Goal: Task Accomplishment & Management: Manage account settings

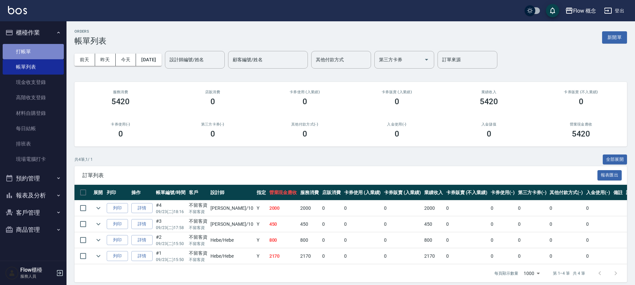
click at [36, 55] on link "打帳單" at bounding box center [33, 51] width 61 height 15
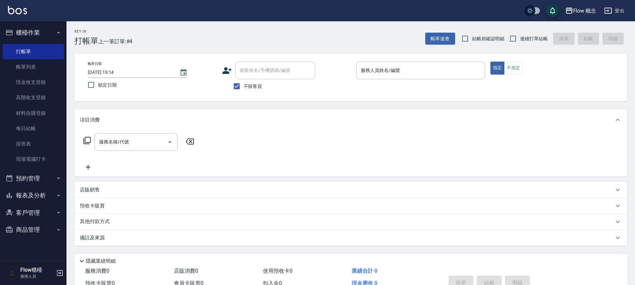
click at [253, 85] on span "不留客資" at bounding box center [253, 86] width 19 height 7
click at [244, 85] on input "不留客資" at bounding box center [237, 86] width 14 height 14
checkbox input "false"
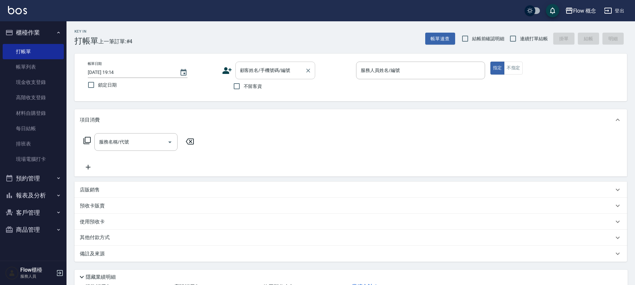
click at [254, 73] on input "顧客姓名/手機號碼/編號" at bounding box center [270, 70] width 64 height 12
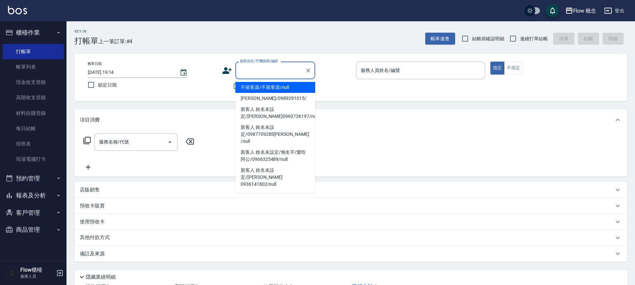
type input "6"
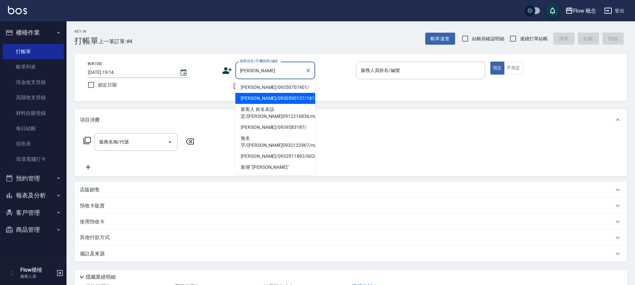
click at [274, 94] on li "[PERSON_NAME]/0930590137/18137" at bounding box center [275, 98] width 80 height 11
type input "[PERSON_NAME]/0930590137/18137"
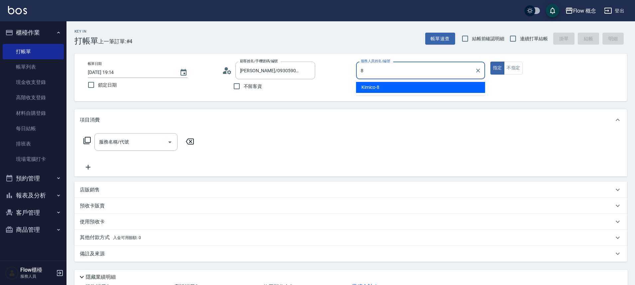
type input "Kimico-8"
type button "true"
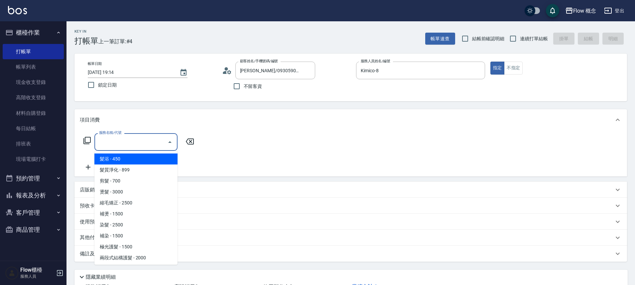
click at [147, 137] on input "服務名稱/代號" at bounding box center [130, 142] width 67 height 12
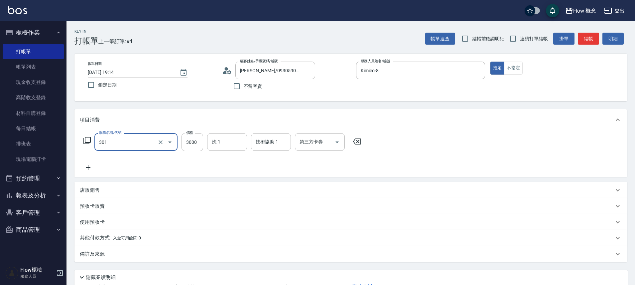
type input "燙髮(301)"
click at [270, 148] on div "技術協助-1" at bounding box center [271, 142] width 40 height 18
type input "3500"
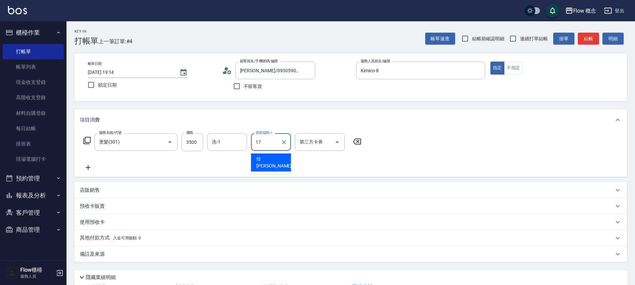
type input "佳[PERSON_NAME]-17"
click at [134, 184] on div "店販銷售" at bounding box center [350, 190] width 553 height 16
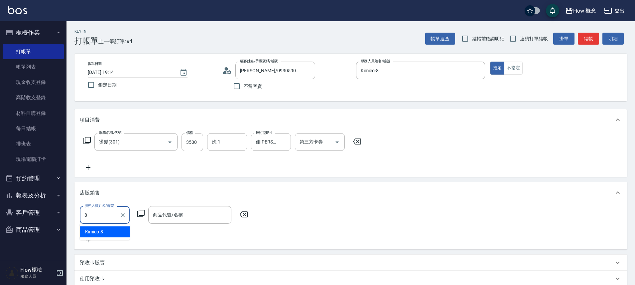
type input "Kimico-8"
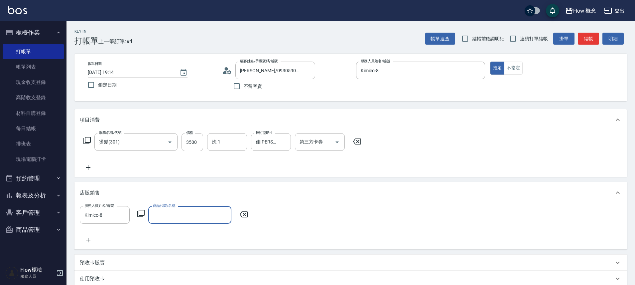
click at [179, 211] on input "商品代號/名稱" at bounding box center [189, 215] width 77 height 12
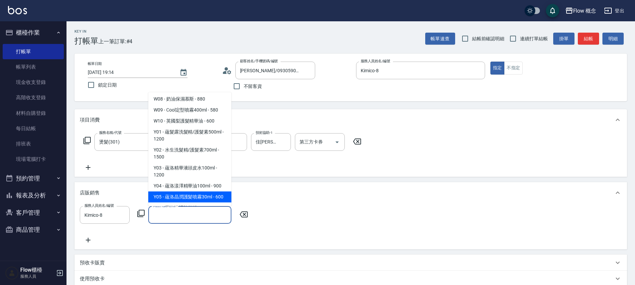
scroll to position [883, 0]
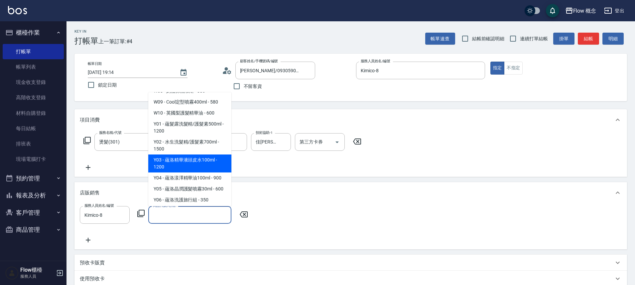
click at [176, 154] on span "Y03 - 蘊洛精華液頭皮水100ml - 1200" at bounding box center [189, 163] width 83 height 18
type input "蘊洛精華液頭皮水100ml"
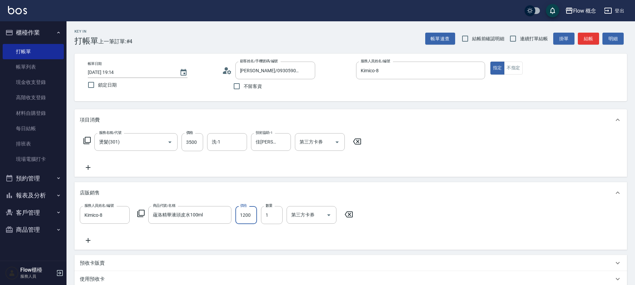
click at [245, 214] on input "1200" at bounding box center [246, 215] width 22 height 18
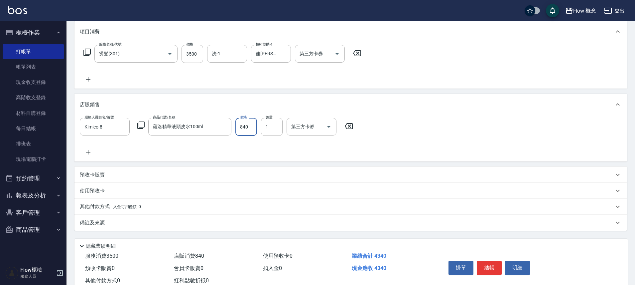
scroll to position [109, 0]
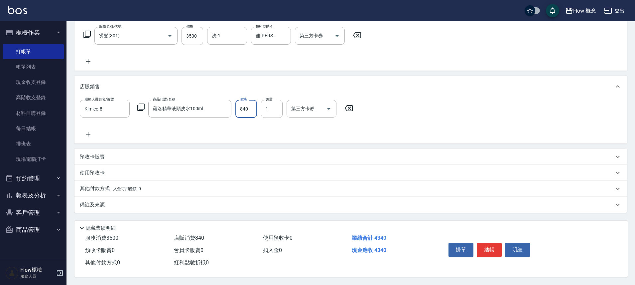
type input "840"
click at [136, 186] on span "入金可用餘額: 0" at bounding box center [127, 188] width 28 height 5
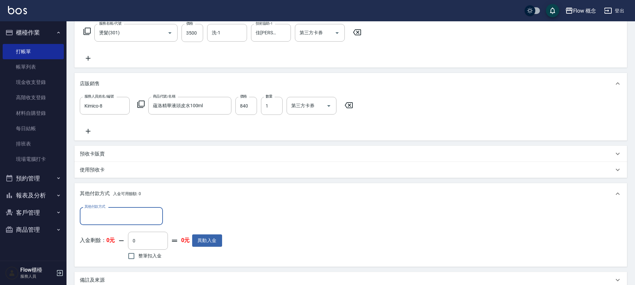
scroll to position [0, 0]
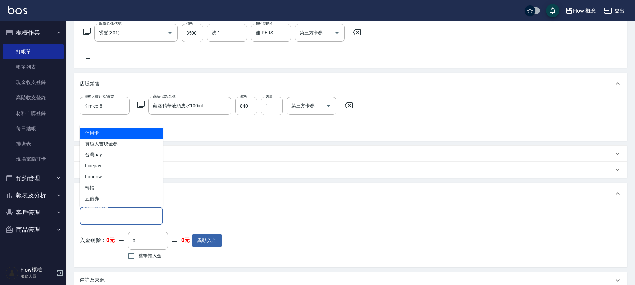
drag, startPoint x: 126, startPoint y: 216, endPoint x: 107, endPoint y: 201, distance: 23.9
click at [126, 216] on input "其他付款方式" at bounding box center [121, 216] width 77 height 12
drag, startPoint x: 100, startPoint y: 135, endPoint x: 116, endPoint y: 159, distance: 27.8
click at [100, 135] on span "信用卡" at bounding box center [121, 132] width 83 height 11
type input "信用卡"
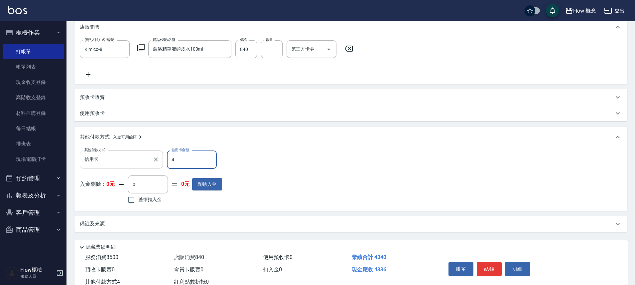
scroll to position [188, 0]
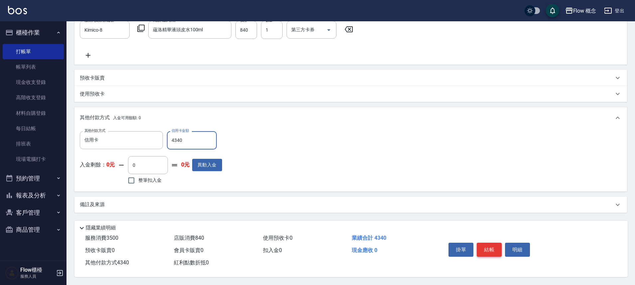
type input "4340"
click at [485, 249] on button "結帳" at bounding box center [489, 249] width 25 height 14
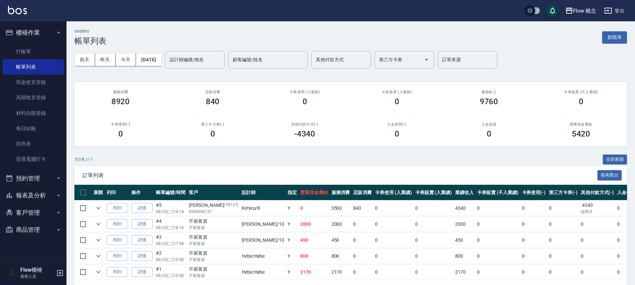
click at [31, 43] on ul "打帳單 帳單列表 現金收支登錄 高階收支登錄 材料自購登錄 每日結帳 排班表 現場電腦打卡" at bounding box center [33, 105] width 61 height 128
click at [31, 52] on link "打帳單" at bounding box center [33, 51] width 61 height 15
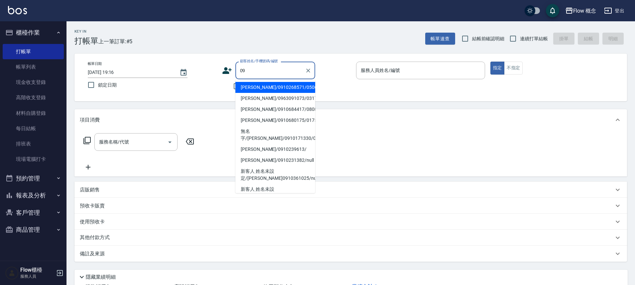
type input "0"
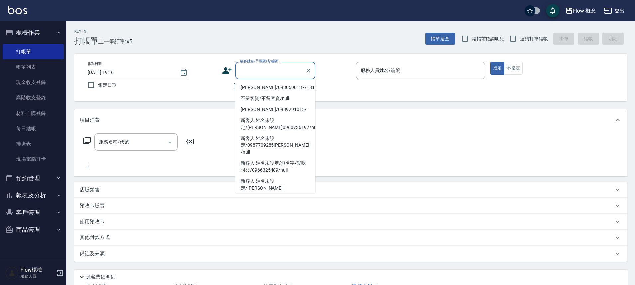
click at [298, 72] on input "顧客姓名/手機號碼/編號" at bounding box center [270, 70] width 64 height 12
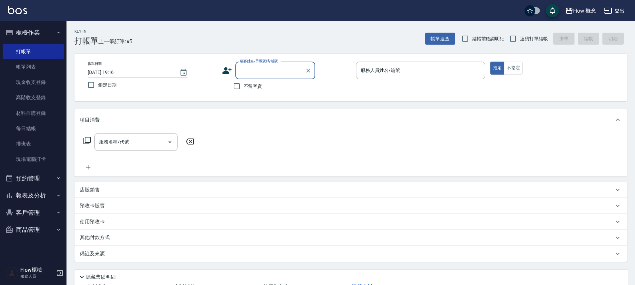
click at [252, 85] on span "不留客資" at bounding box center [253, 86] width 19 height 7
click at [244, 85] on input "不留客資" at bounding box center [237, 86] width 14 height 14
checkbox input "true"
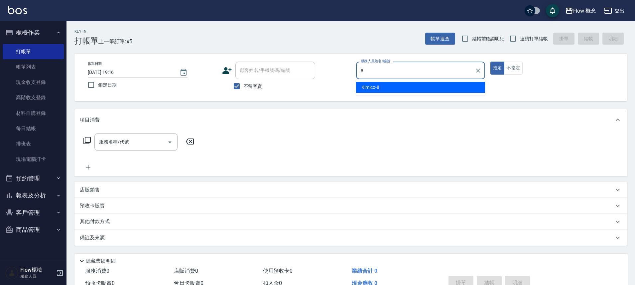
type input "Kimico-8"
type button "true"
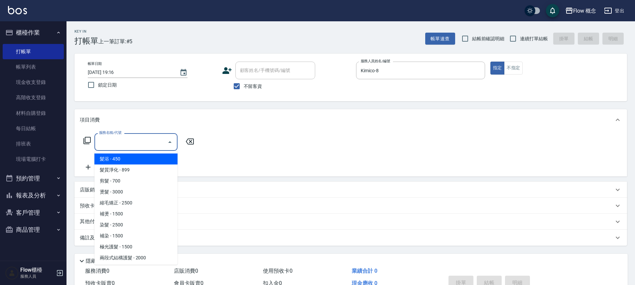
click at [133, 140] on input "服務名稱/代號" at bounding box center [130, 142] width 67 height 12
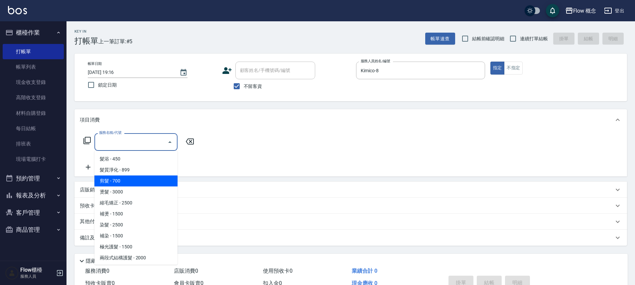
click at [112, 178] on span "剪髮 - 700" at bounding box center [135, 180] width 83 height 11
type input "剪髮(201)"
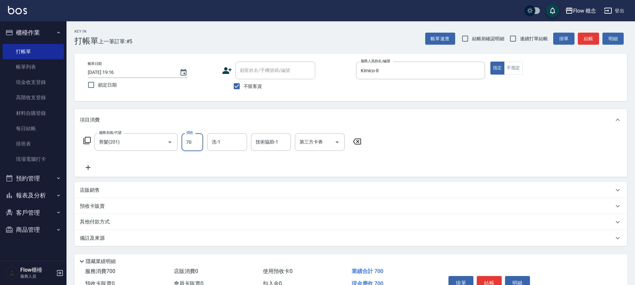
type input "700"
click at [239, 142] on input "洗-1" at bounding box center [227, 142] width 34 height 12
type input "佳[PERSON_NAME]-17"
click at [489, 281] on button "結帳" at bounding box center [489, 283] width 25 height 14
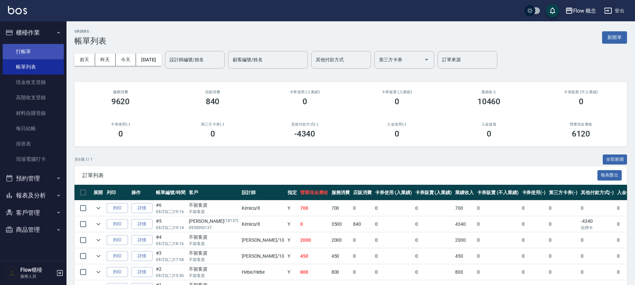
click at [46, 55] on link "打帳單" at bounding box center [33, 51] width 61 height 15
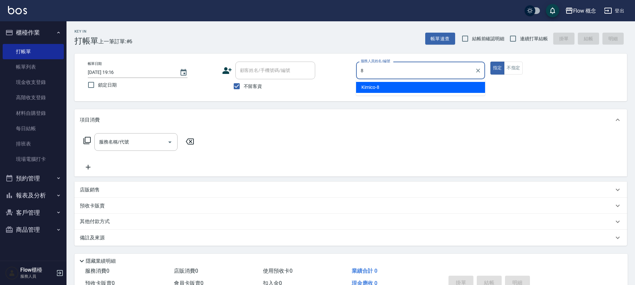
type input "Kimico-8"
type button "true"
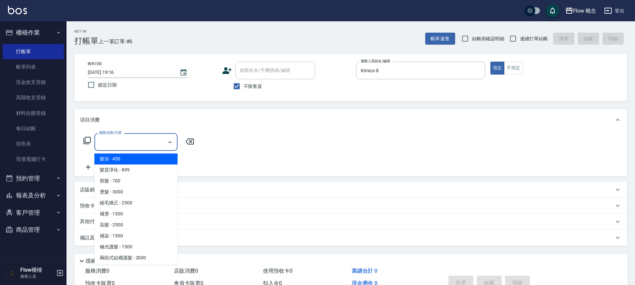
click at [129, 137] on input "服務名稱/代號" at bounding box center [130, 142] width 67 height 12
drag, startPoint x: 113, startPoint y: 155, endPoint x: 129, endPoint y: 145, distance: 19.0
click at [113, 155] on span "髮浴 - 450" at bounding box center [135, 158] width 83 height 11
type input "髮浴 (101)"
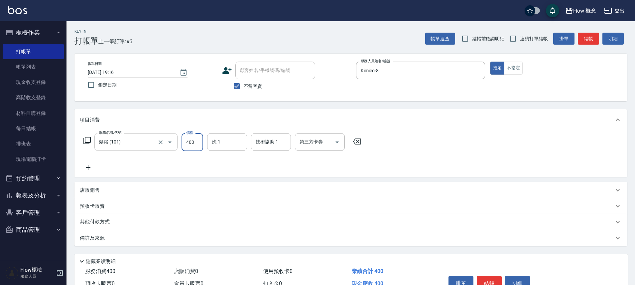
type input "400"
type input "佳[PERSON_NAME]-17"
click at [492, 282] on button "結帳" at bounding box center [489, 283] width 25 height 14
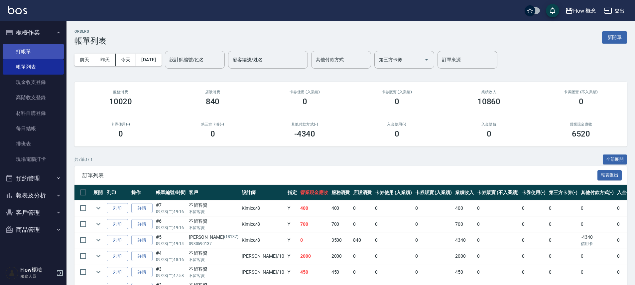
click at [31, 48] on link "打帳單" at bounding box center [33, 51] width 61 height 15
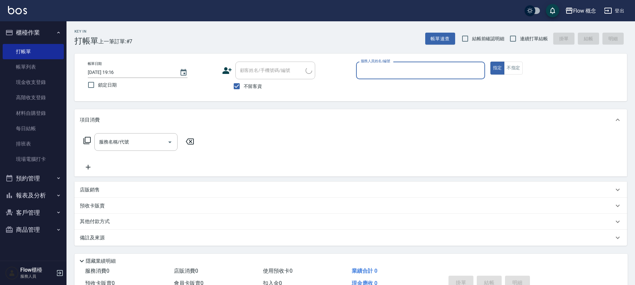
click at [256, 88] on span "不留客資" at bounding box center [253, 86] width 19 height 7
click at [244, 88] on input "不留客資" at bounding box center [237, 86] width 14 height 14
checkbox input "false"
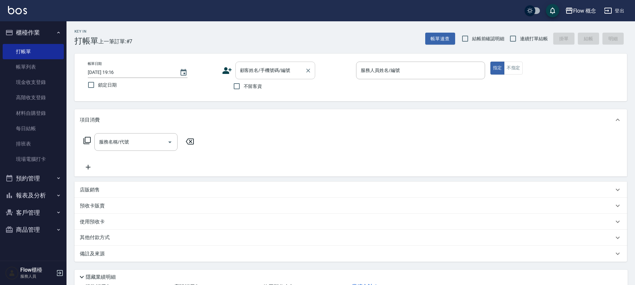
click at [262, 71] on input "顧客姓名/手機號碼/編號" at bounding box center [270, 70] width 64 height 12
click at [271, 84] on li "楊婷允/0927220152/0801141" at bounding box center [275, 87] width 80 height 11
type input "楊婷允/0927220152/0801141"
type input "Kimico-8"
drag, startPoint x: 138, startPoint y: 136, endPoint x: 150, endPoint y: 139, distance: 12.0
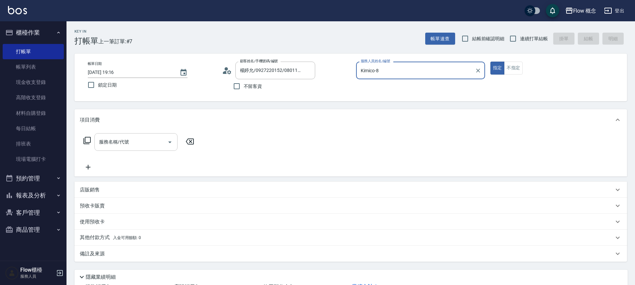
click at [138, 136] on input "服務名稱/代號" at bounding box center [130, 142] width 67 height 12
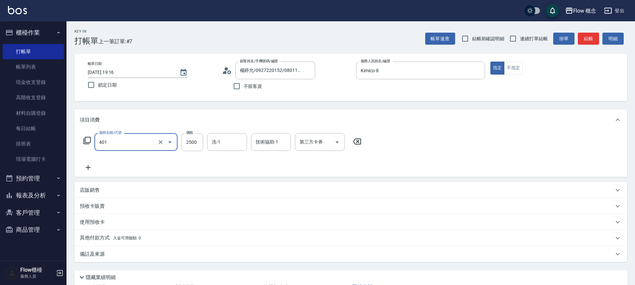
type input "染髮(401)"
type input "2000"
click at [269, 143] on input "技術協助-1" at bounding box center [271, 142] width 34 height 12
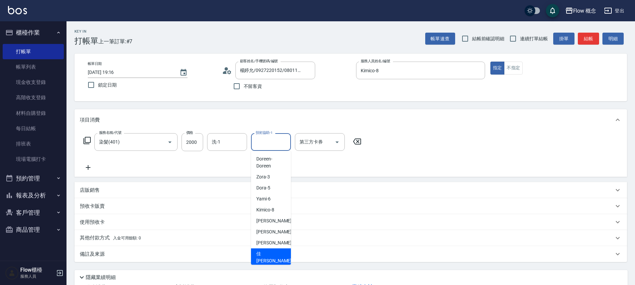
click at [274, 248] on div "佳[PERSON_NAME] -17" at bounding box center [271, 257] width 40 height 18
type input "佳[PERSON_NAME]-17"
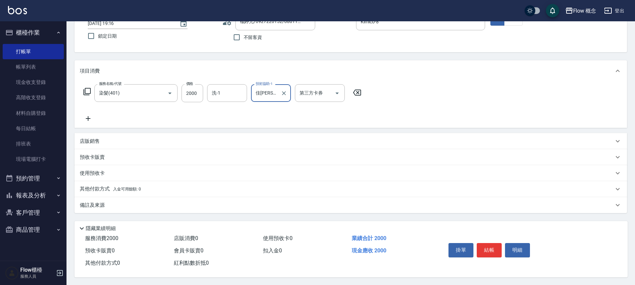
scroll to position [52, 0]
click at [487, 243] on button "結帳" at bounding box center [489, 249] width 25 height 14
click at [487, 243] on div "掛單 結帳 明細" at bounding box center [489, 250] width 87 height 21
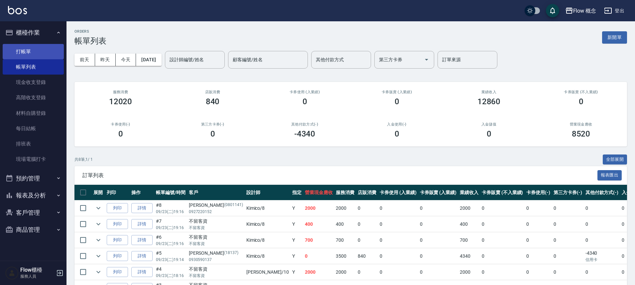
click at [46, 48] on link "打帳單" at bounding box center [33, 51] width 61 height 15
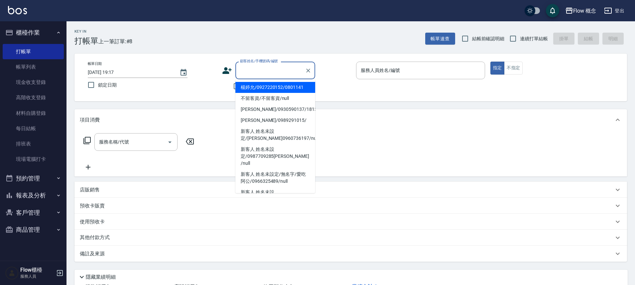
click at [250, 68] on input "顧客姓名/手機號碼/編號" at bounding box center [270, 70] width 64 height 12
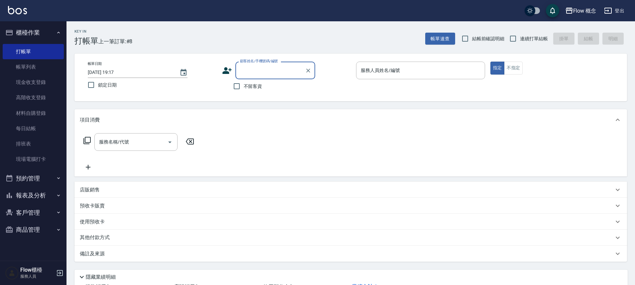
paste input "0906950807"
type input "0906950807"
click at [261, 70] on input "顧客姓名/手機號碼/編號" at bounding box center [270, 70] width 64 height 12
paste input "染[PERSON_NAME] 0906950807"
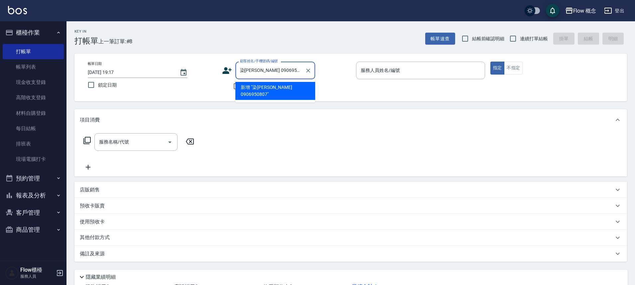
drag, startPoint x: 244, startPoint y: 71, endPoint x: 238, endPoint y: 71, distance: 6.0
click at [238, 71] on div "染[PERSON_NAME] 0906950807 顧客姓名/手機號碼/編號" at bounding box center [275, 71] width 80 height 18
type input "[PERSON_NAME] 0906950807"
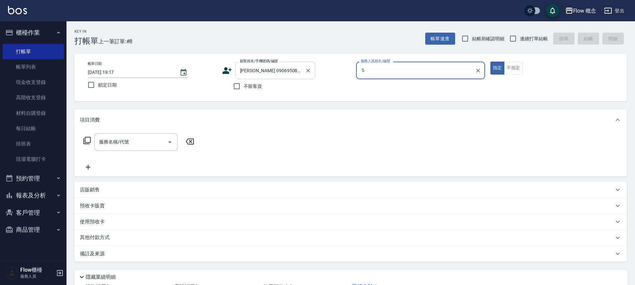
type input "５"
click at [490, 62] on button "指定" at bounding box center [497, 68] width 14 height 13
type button "true"
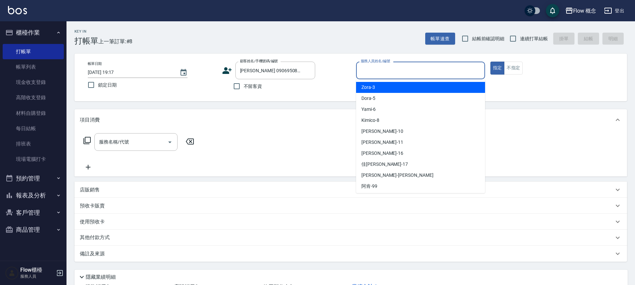
click at [375, 75] on input "服務人員姓名/編號" at bounding box center [420, 70] width 123 height 12
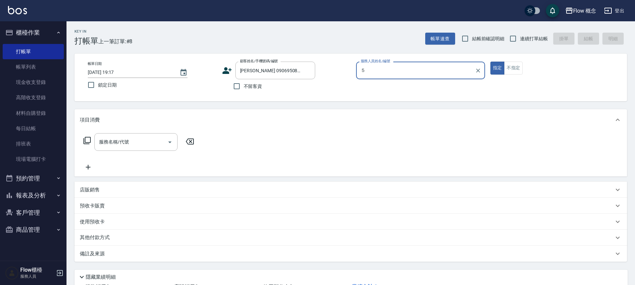
type input "５"
click at [490, 62] on button "指定" at bounding box center [497, 68] width 14 height 13
click at [375, 72] on input "服務人員姓名/編號" at bounding box center [420, 70] width 123 height 12
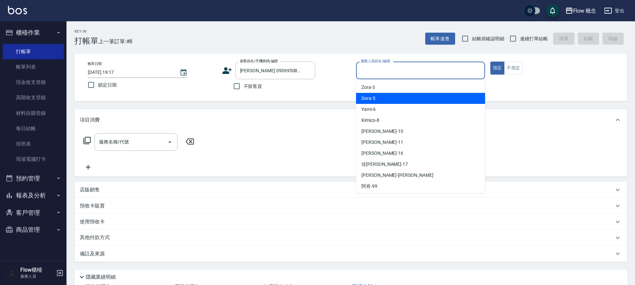
click at [373, 95] on span "Dora -5" at bounding box center [368, 98] width 14 height 7
type input "Dora-5"
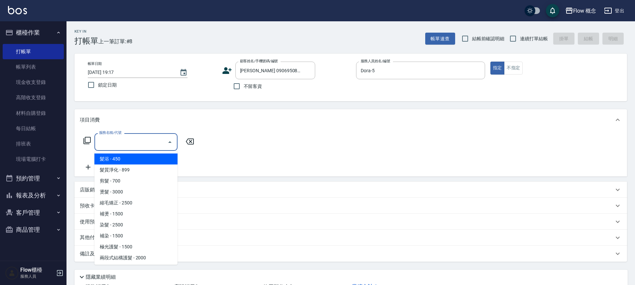
click at [105, 141] on input "服務名稱/代號" at bounding box center [130, 142] width 67 height 12
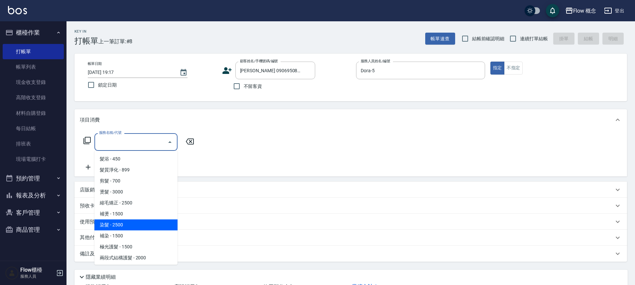
click at [126, 222] on span "染髮 - 2500" at bounding box center [135, 224] width 83 height 11
type input "染髮(401)"
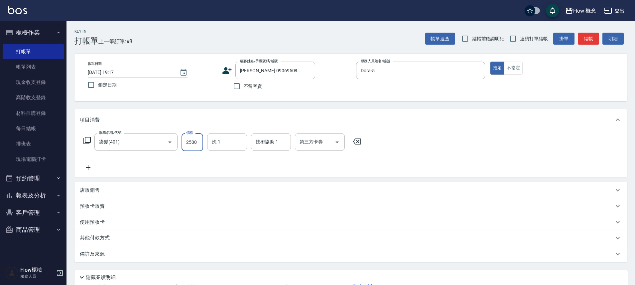
click at [198, 145] on input "2500" at bounding box center [193, 142] width 22 height 18
type input "1800"
click at [244, 161] on div "服務名稱/代號 染髮(401) 服務名稱/代號 價格 1800 價格 洗-1 洗-1 技術協助-1 技術協助-1 第三方卡券 第三方卡券" at bounding box center [223, 152] width 286 height 38
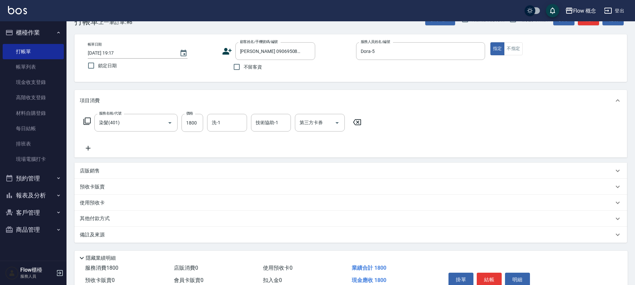
scroll to position [37, 0]
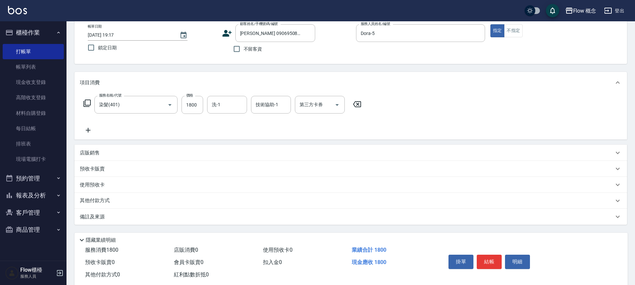
click at [112, 212] on div "備註及來源" at bounding box center [350, 216] width 553 height 16
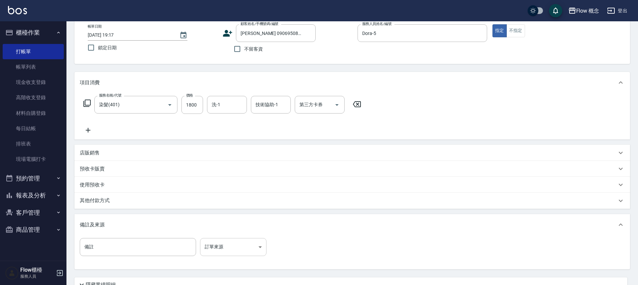
click at [211, 239] on body "Flow 概念 登出 櫃檯作業 打帳單 帳單列表 現金收支登錄 高階收支登錄 材料自購登錄 每日結帳 排班表 現場電腦打卡 預約管理 預約管理 單日預約紀錄 …" at bounding box center [319, 152] width 638 height 378
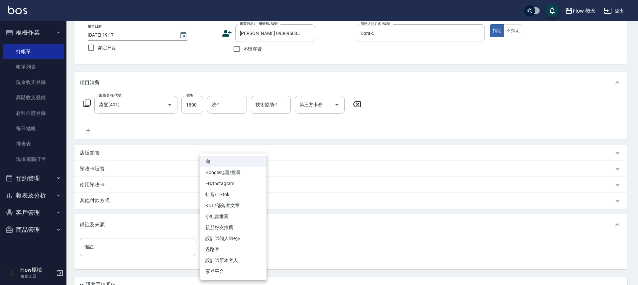
click at [231, 240] on li "設計師個人line@" at bounding box center [233, 238] width 66 height 11
type input "設計師個人line@"
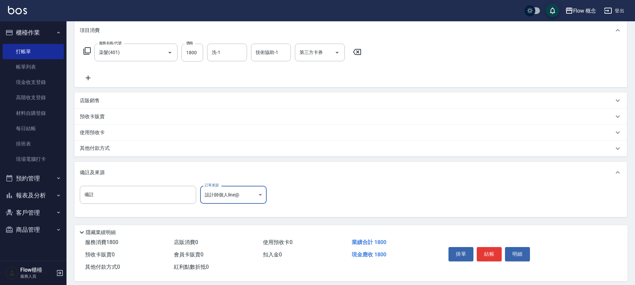
scroll to position [90, 0]
click at [482, 252] on button "結帳" at bounding box center [489, 253] width 25 height 14
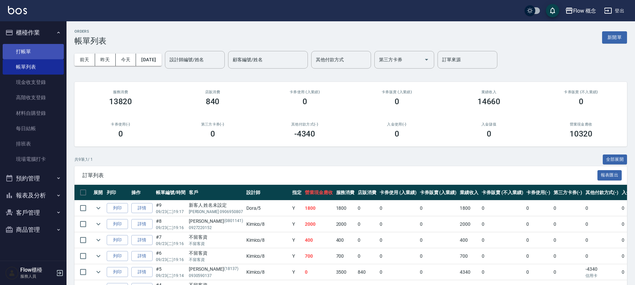
click at [30, 50] on link "打帳單" at bounding box center [33, 51] width 61 height 15
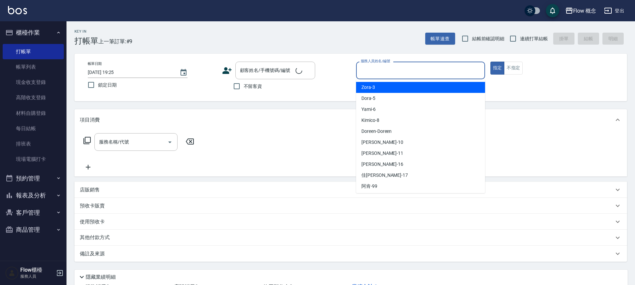
click at [397, 73] on input "服務人員姓名/編號" at bounding box center [420, 70] width 123 height 12
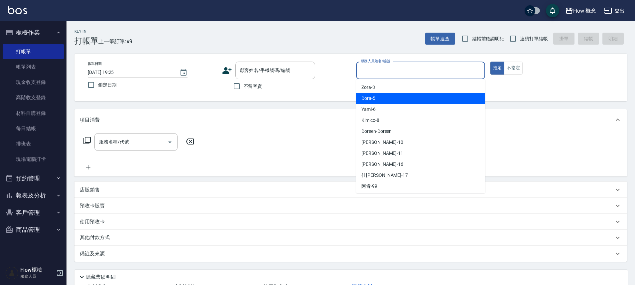
click at [387, 100] on div "Dora -5" at bounding box center [420, 98] width 129 height 11
type input "Dora-5"
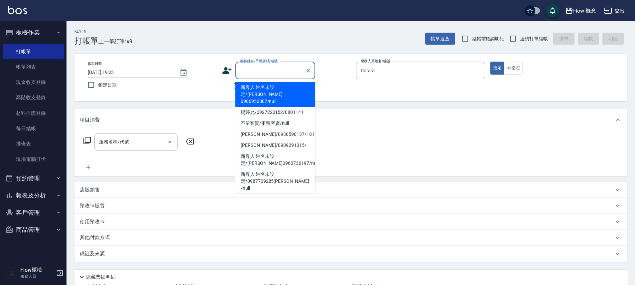
click at [270, 68] on input "顧客姓名/手機號碼/編號" at bounding box center [270, 70] width 64 height 12
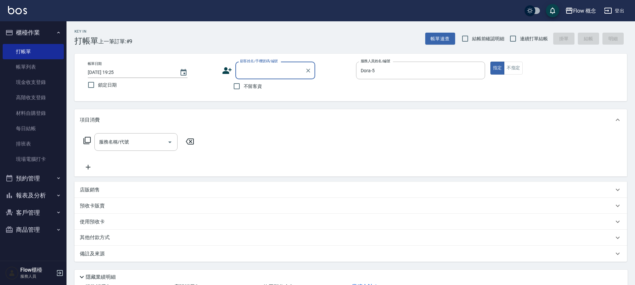
paste input "[PERSON_NAME]"
click at [245, 69] on input "[PERSON_NAME]" at bounding box center [270, 70] width 64 height 12
click at [239, 89] on li "新客人 姓名未設定/[PERSON_NAME]0905806317/null" at bounding box center [275, 91] width 80 height 18
type input "新客人 姓名未設定/[PERSON_NAME]0905806317/null"
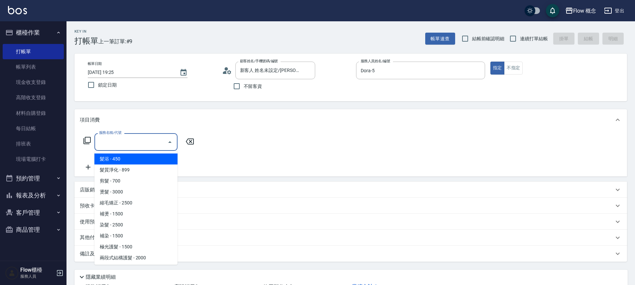
click at [112, 143] on input "服務名稱/代號" at bounding box center [130, 142] width 67 height 12
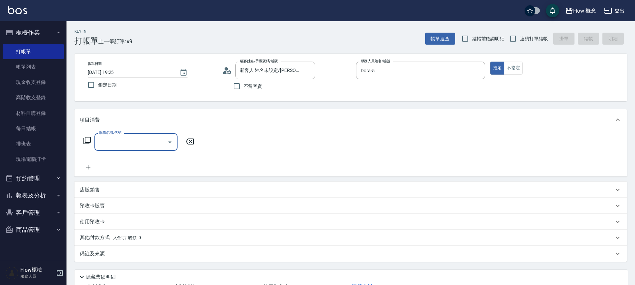
click at [113, 143] on input "服務名稱/代號" at bounding box center [130, 142] width 67 height 12
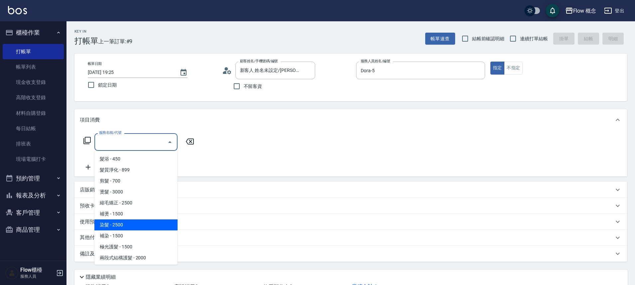
click at [111, 224] on span "染髮 - 2500" at bounding box center [135, 224] width 83 height 11
type input "染髮(401)"
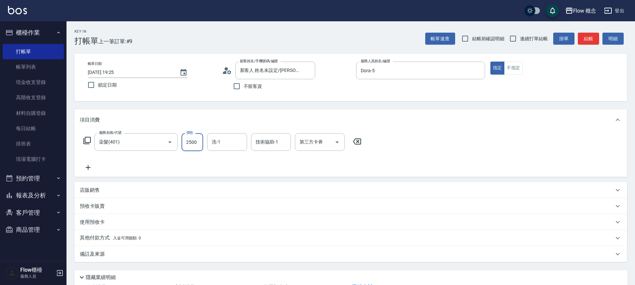
click at [188, 144] on input "2500" at bounding box center [193, 142] width 22 height 18
type input "1800"
type input "[PERSON_NAME]-10"
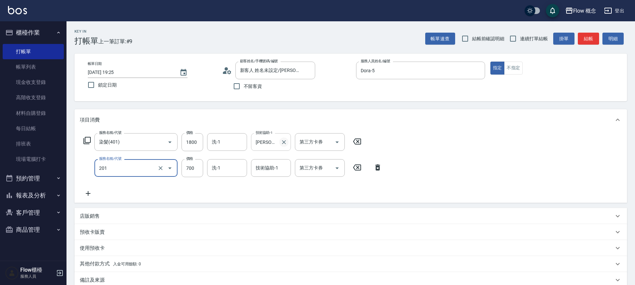
type input "剪髮(201)"
type input "100"
click at [278, 192] on div "服務名稱/代號 染髮(401) 服務名稱/代號 價格 1800 價格 洗-1 洗-1 技術協助-1 [PERSON_NAME]-10 技術協助-1 第三方卡券…" at bounding box center [233, 165] width 306 height 64
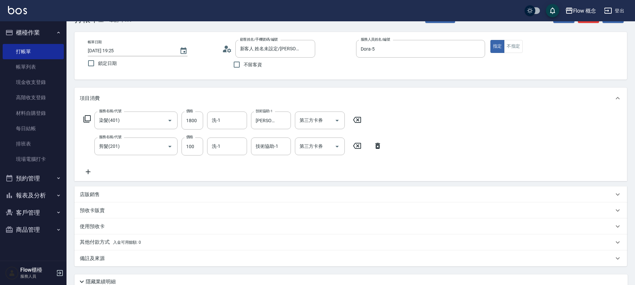
scroll to position [35, 0]
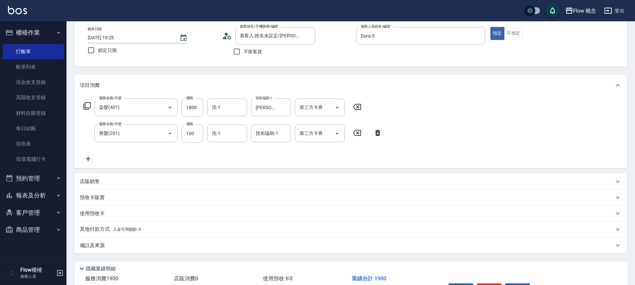
click at [133, 246] on div "備註及來源" at bounding box center [347, 245] width 534 height 7
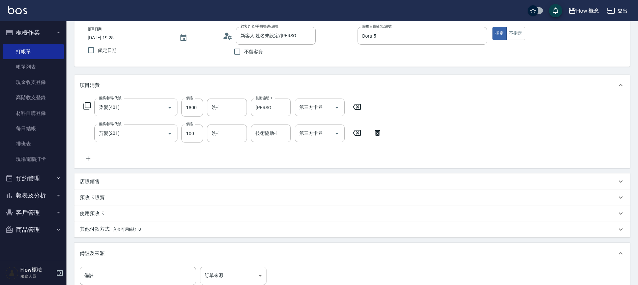
click at [238, 270] on body "Flow 概念 登出 櫃檯作業 打帳單 帳單列表 現金收支登錄 高階收支登錄 材料自購登錄 每日結帳 排班表 現場電腦打卡 預約管理 預約管理 單日預約紀錄 …" at bounding box center [319, 167] width 638 height 405
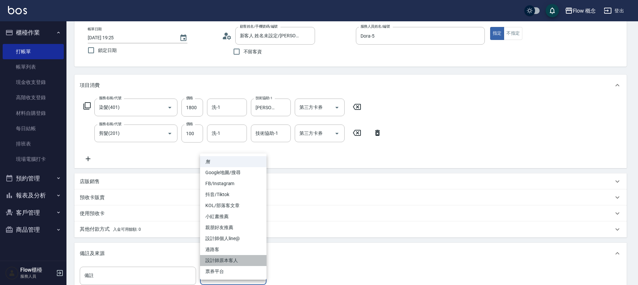
click at [234, 260] on li "設計師原本客人" at bounding box center [233, 260] width 66 height 11
type input "設計師原本客人"
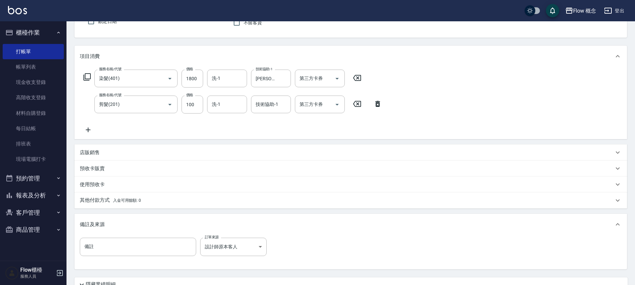
scroll to position [67, 0]
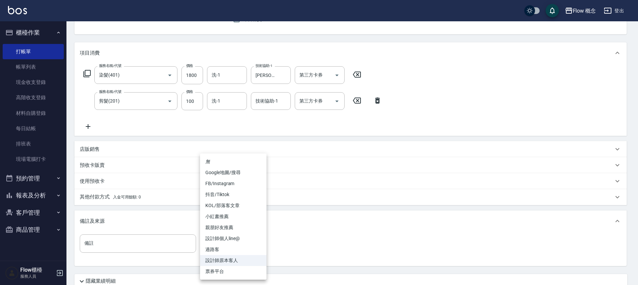
click at [238, 243] on body "Flow 概念 登出 櫃檯作業 打帳單 帳單列表 現金收支登錄 高階收支登錄 材料自購登錄 每日結帳 排班表 現場電腦打卡 預約管理 預約管理 單日預約紀錄 …" at bounding box center [319, 135] width 638 height 405
click at [378, 250] on div at bounding box center [319, 142] width 638 height 285
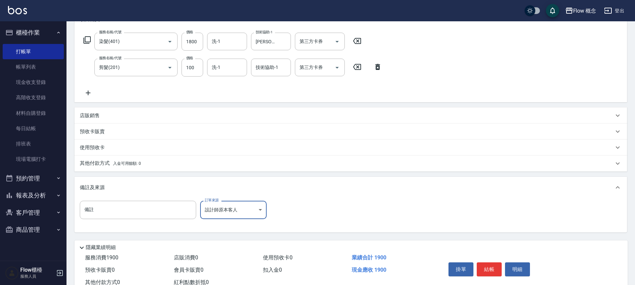
scroll to position [123, 0]
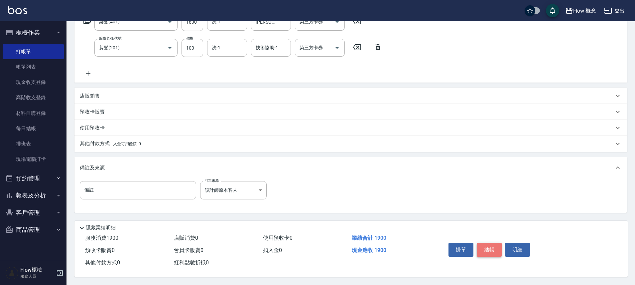
click at [490, 242] on button "結帳" at bounding box center [489, 249] width 25 height 14
click at [490, 241] on div "掛單 結帳 明細" at bounding box center [489, 250] width 87 height 21
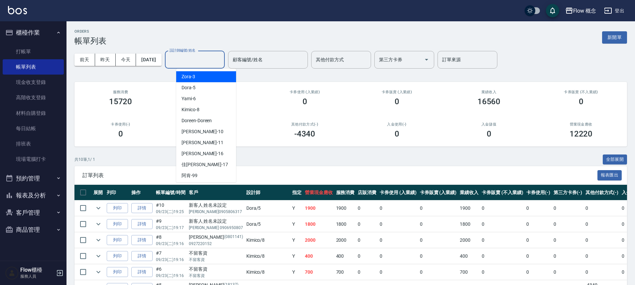
click at [188, 59] on input "設計師編號/姓名" at bounding box center [195, 60] width 54 height 12
click at [191, 89] on span "Dora -5" at bounding box center [189, 87] width 14 height 7
type input "Dora-5"
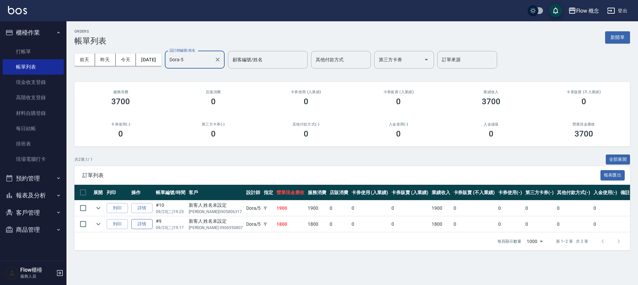
click at [142, 225] on link "詳情" at bounding box center [141, 224] width 21 height 10
click at [142, 225] on div "ORDERS 帳單列表 新開單 [DATE] [DATE] [DATE] [DATE] 設計師編號/姓名 [PERSON_NAME]-5 設計師編號/姓名 顧…" at bounding box center [319, 142] width 638 height 285
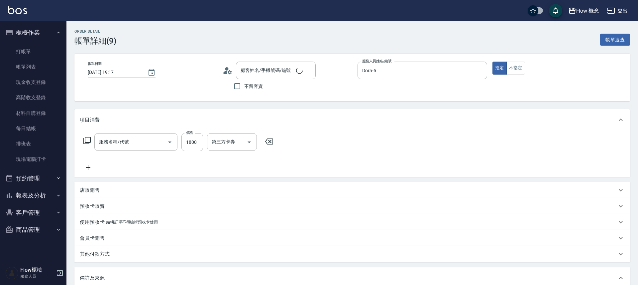
type input "[DATE] 19:17"
type input "Dora-5"
type input "染髮(401)"
type input "新客人 姓名未設定/[PERSON_NAME] 0906950807/null"
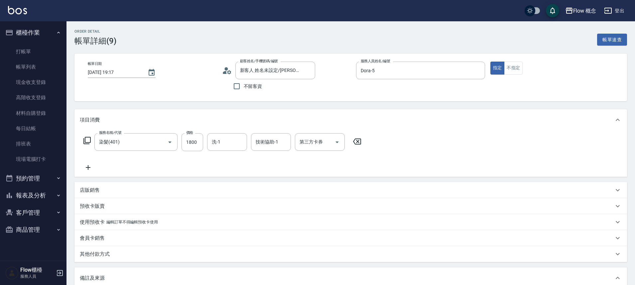
scroll to position [109, 0]
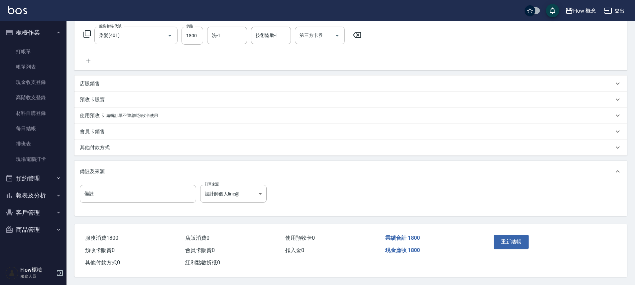
click at [101, 144] on p "其他付款方式" at bounding box center [95, 147] width 30 height 7
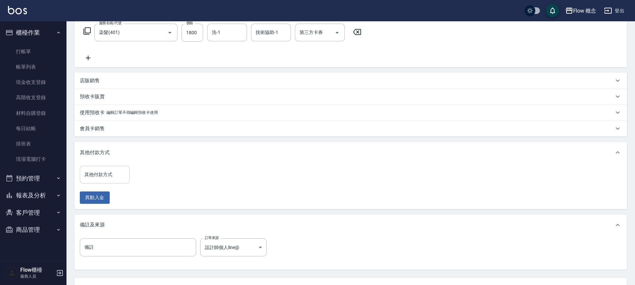
click at [108, 175] on input "其他付款方式" at bounding box center [105, 175] width 44 height 12
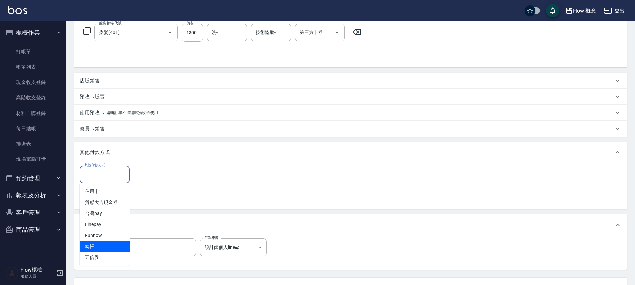
click at [104, 242] on span "轉帳" at bounding box center [105, 246] width 50 height 11
type input "轉帳"
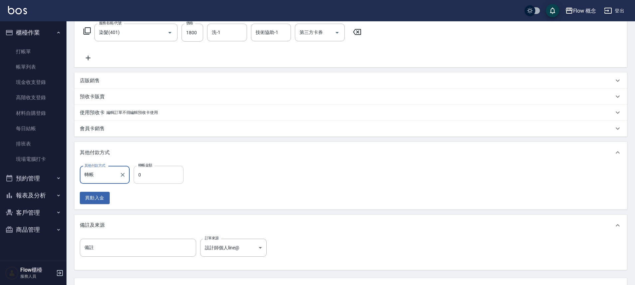
click at [158, 177] on input "0" at bounding box center [159, 175] width 50 height 18
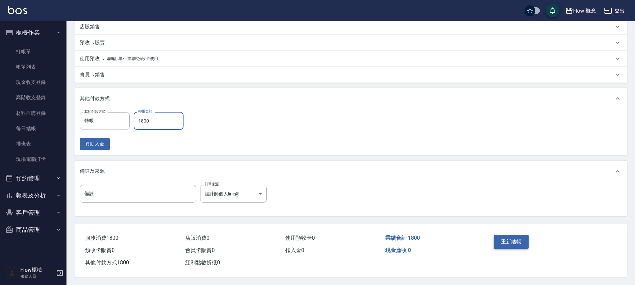
scroll to position [166, 0]
type input "1800"
click at [513, 236] on button "重新結帳" at bounding box center [511, 241] width 35 height 14
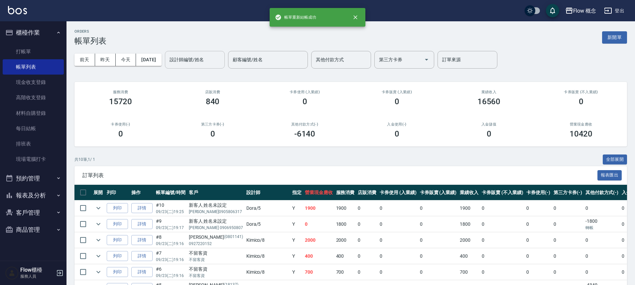
click at [213, 61] on input "設計師編號/姓名" at bounding box center [195, 60] width 54 height 12
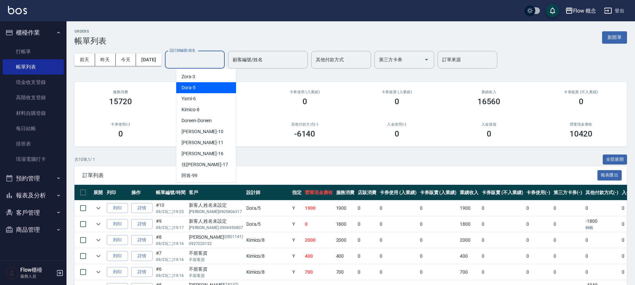
click at [196, 89] on div "Dora -5" at bounding box center [206, 87] width 60 height 11
type input "Dora-5"
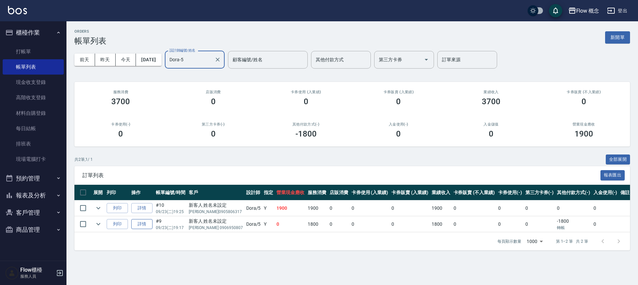
click at [141, 222] on link "詳情" at bounding box center [141, 224] width 21 height 10
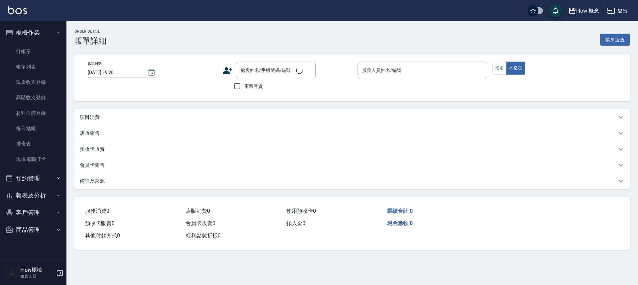
type input "[DATE] 19:17"
type input "Dora-5"
type input "設計師個人line@"
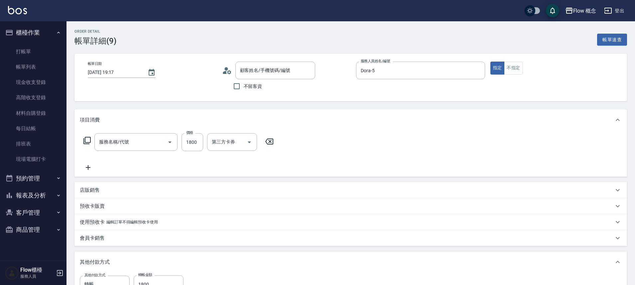
type input "染髮(401)"
type input "新客人 姓名未設定/[PERSON_NAME] 0906950807/null"
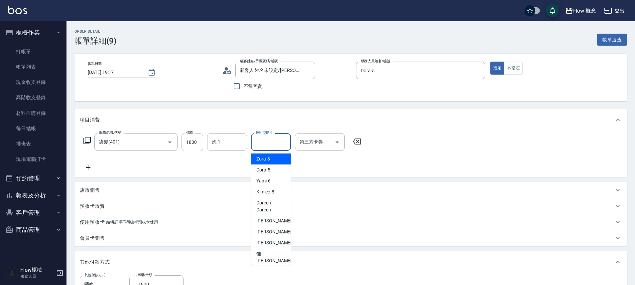
click at [267, 137] on input "技術協助-1" at bounding box center [271, 142] width 34 height 12
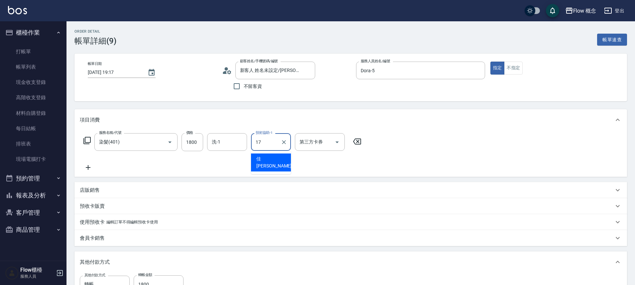
type input "佳[PERSON_NAME]-17"
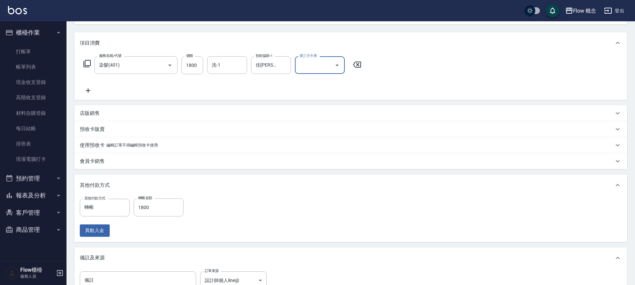
scroll to position [166, 0]
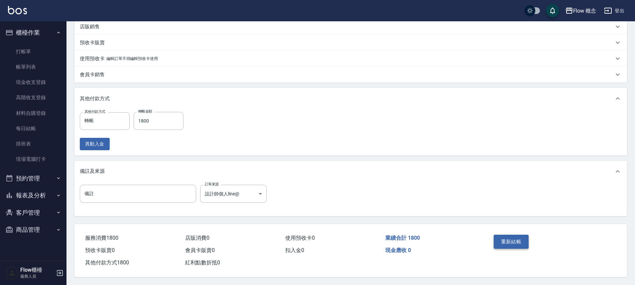
click at [512, 238] on button "重新結帳" at bounding box center [511, 241] width 35 height 14
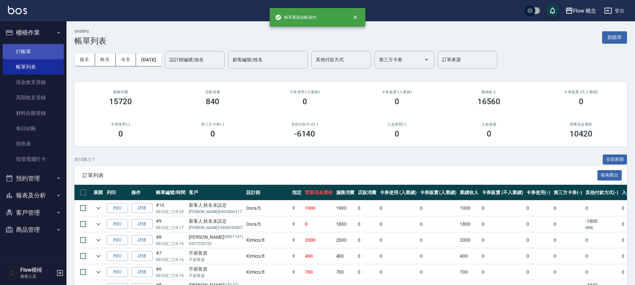
click at [36, 46] on link "打帳單" at bounding box center [33, 51] width 61 height 15
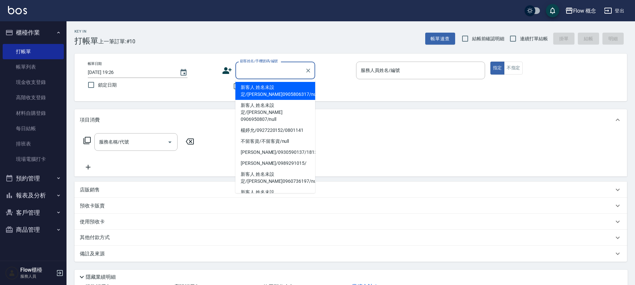
click at [282, 72] on input "顧客姓名/手機號碼/編號" at bounding box center [270, 70] width 64 height 12
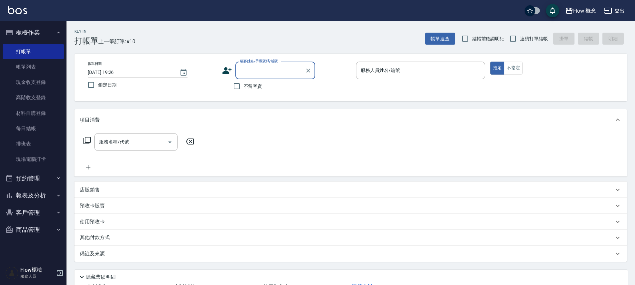
click at [282, 72] on input "顧客姓名/手機號碼/編號" at bounding box center [270, 70] width 64 height 12
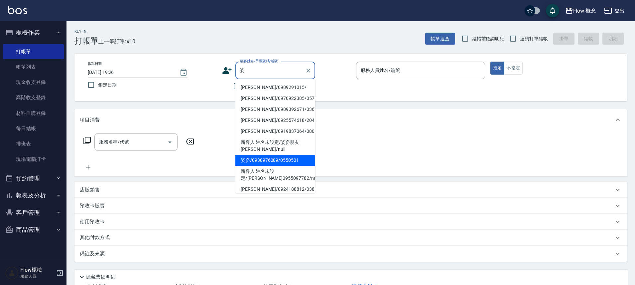
click at [262, 157] on li "姿姿/0938976089/0550501" at bounding box center [275, 160] width 80 height 11
type input "姿姿/0938976089/0550501"
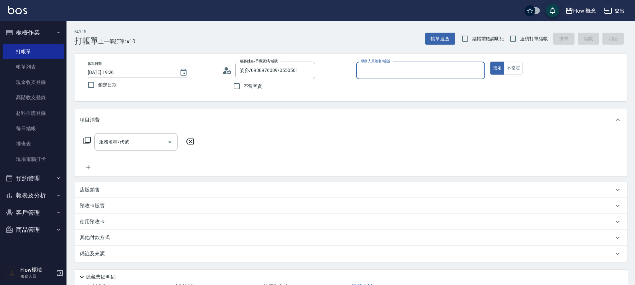
type input "Dora-5"
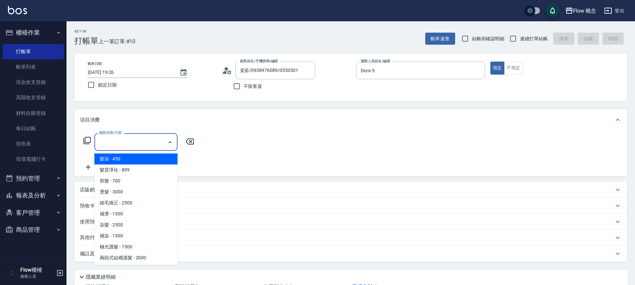
click at [116, 141] on input "服務名稱/代號" at bounding box center [130, 142] width 67 height 12
click at [126, 161] on span "髮浴 - 450" at bounding box center [135, 158] width 83 height 11
type input "髮浴 (101)"
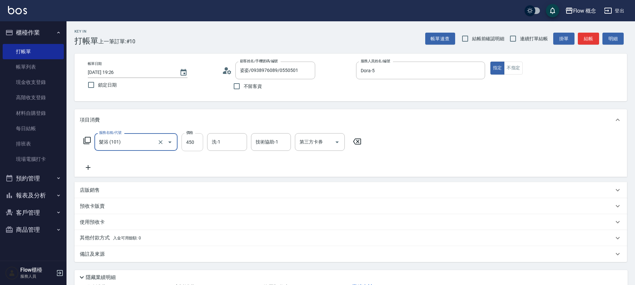
click at [188, 140] on input "450" at bounding box center [193, 142] width 22 height 18
click at [189, 143] on input "450" at bounding box center [193, 142] width 22 height 18
type input "300"
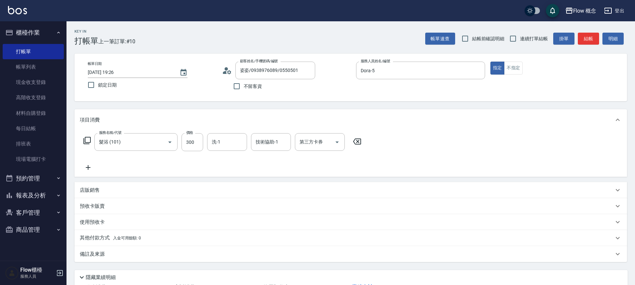
click at [90, 188] on p "店販銷售" at bounding box center [90, 190] width 20 height 7
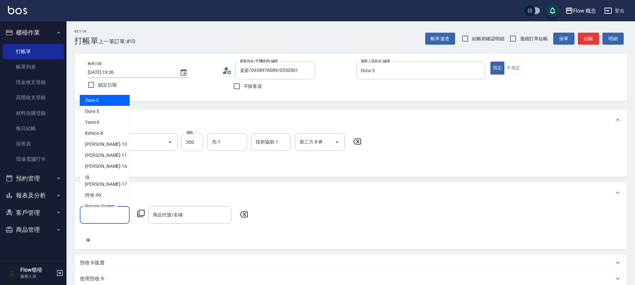
click at [100, 209] on input "服務人員姓名/編號" at bounding box center [105, 215] width 44 height 12
click at [103, 112] on div "Dora -5" at bounding box center [105, 111] width 50 height 11
type input "Dora-5"
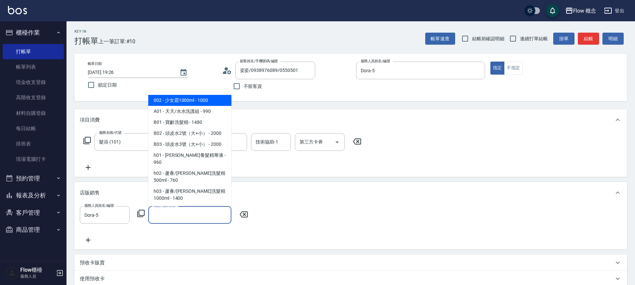
click at [165, 216] on input "商品代號/名稱" at bounding box center [189, 215] width 77 height 12
type input "h"
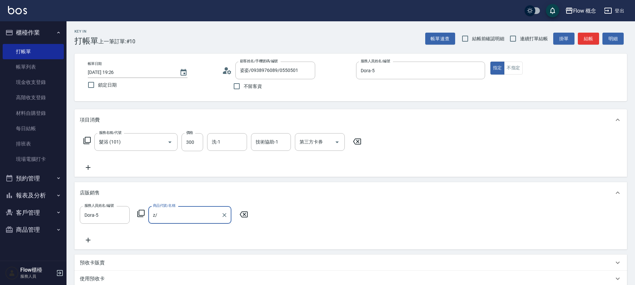
type input "z"
type input "1"
click at [199, 228] on span "B01 - 寶齡洗髮精 - 1480" at bounding box center [189, 231] width 83 height 11
type input "寶齡洗髮精"
click at [199, 228] on div "服務人員姓名/編號 [PERSON_NAME]-5 服務人員姓名/編號 商品代號/名稱 寶齡洗髮精 商品代號/名稱" at bounding box center [351, 225] width 542 height 38
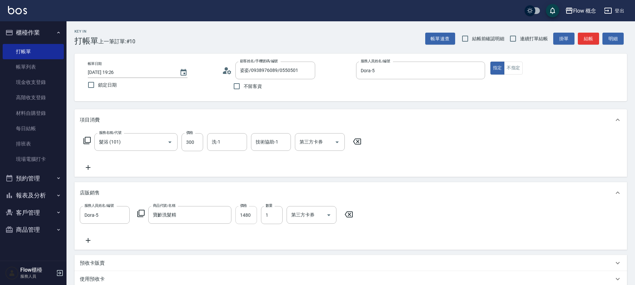
click at [244, 215] on input "1480" at bounding box center [246, 215] width 22 height 18
click at [441, 220] on div "服務人員姓名/編號 [PERSON_NAME]-5 服務人員姓名/編號 商品代號/名稱 寶齡洗髮精 商品代號/名稱 價格 1148 價格 數量 1 數量 第三…" at bounding box center [351, 225] width 542 height 38
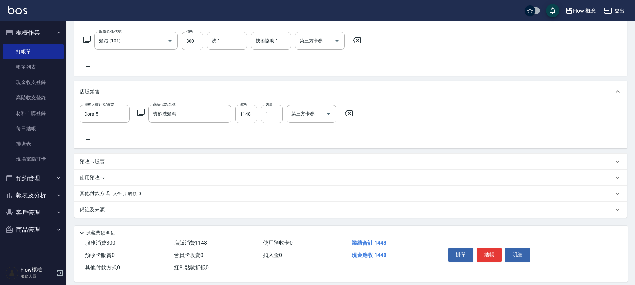
scroll to position [109, 0]
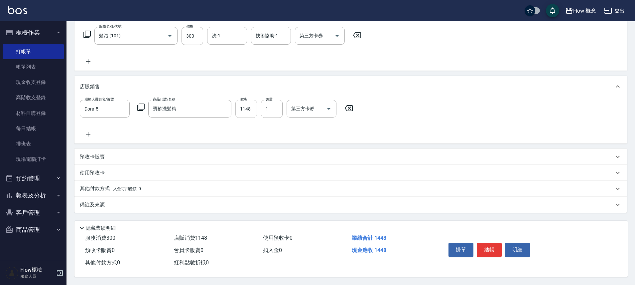
click at [253, 105] on input "1148" at bounding box center [246, 109] width 22 height 18
click at [252, 106] on input "1148" at bounding box center [246, 109] width 22 height 18
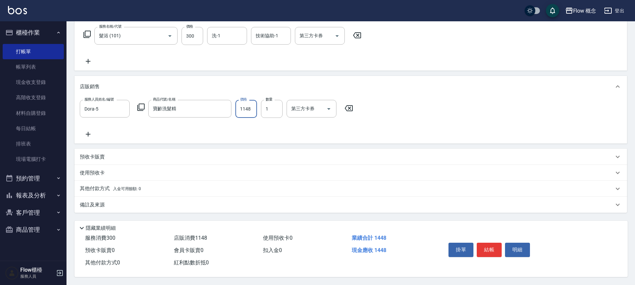
click at [252, 106] on input "1148" at bounding box center [246, 109] width 22 height 18
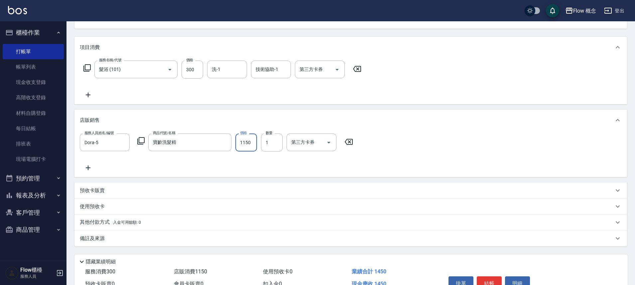
scroll to position [108, 0]
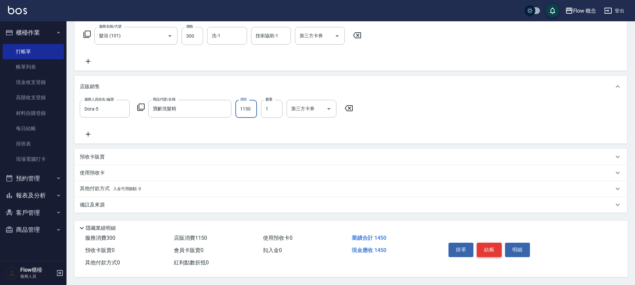
type input "1150"
click at [491, 247] on button "結帳" at bounding box center [489, 249] width 25 height 14
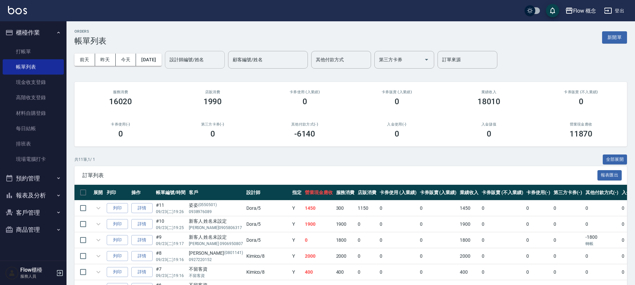
click at [211, 62] on input "設計師編號/姓名" at bounding box center [195, 60] width 54 height 12
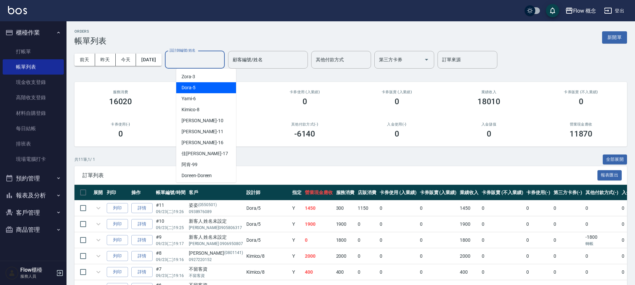
click at [206, 87] on div "Dora -5" at bounding box center [206, 87] width 60 height 11
type input "Dora-5"
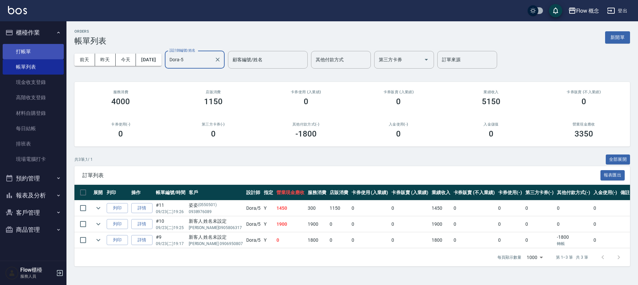
click at [29, 50] on link "打帳單" at bounding box center [33, 51] width 61 height 15
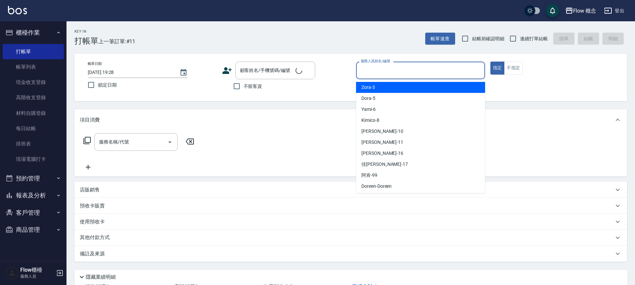
click at [377, 76] on input "服務人員姓名/編號" at bounding box center [420, 70] width 123 height 12
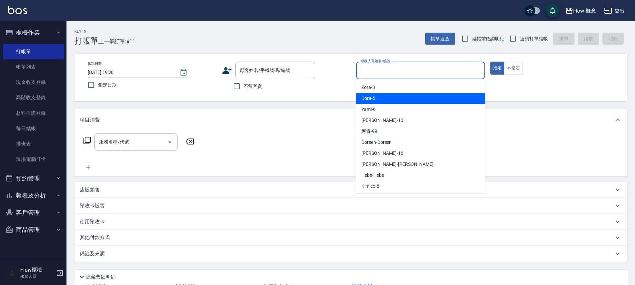
click at [377, 99] on div "Dora -5" at bounding box center [420, 98] width 129 height 11
type input "Dora-5"
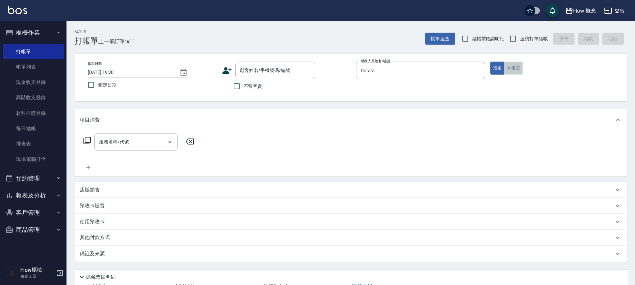
click at [513, 72] on button "不指定" at bounding box center [513, 68] width 19 height 13
click at [87, 142] on icon at bounding box center [86, 140] width 7 height 7
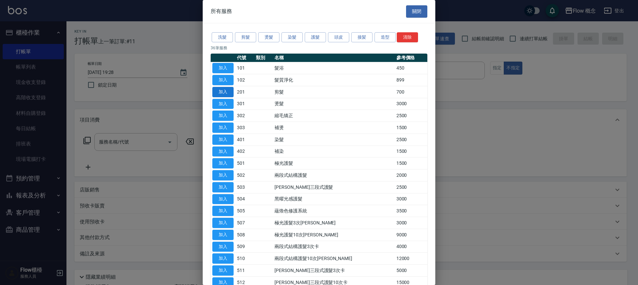
click at [226, 91] on button "加入" at bounding box center [222, 92] width 21 height 10
type input "剪髮(201)"
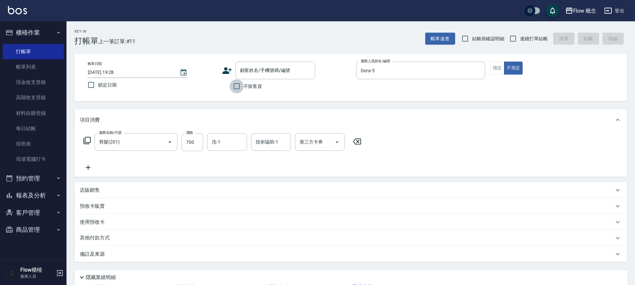
click at [240, 89] on input "不留客資" at bounding box center [237, 86] width 14 height 14
checkbox input "true"
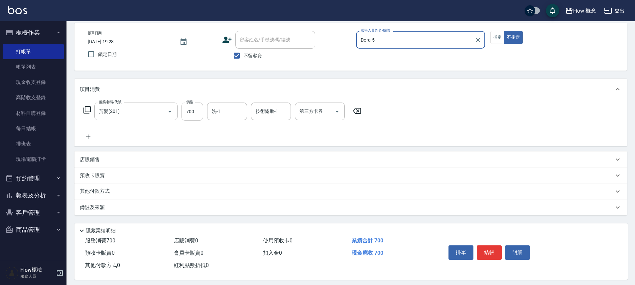
scroll to position [36, 0]
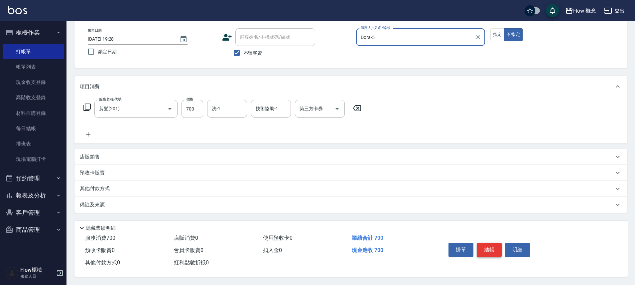
click at [485, 243] on button "結帳" at bounding box center [489, 249] width 25 height 14
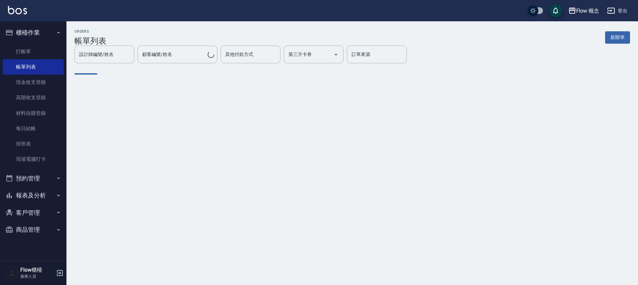
click at [35, 198] on button "報表及分析" at bounding box center [33, 195] width 61 height 17
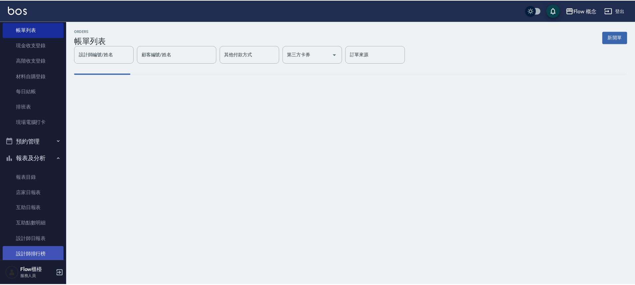
scroll to position [45, 0]
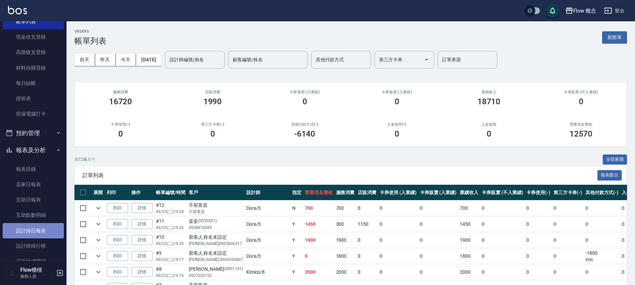
click at [38, 229] on link "設計師日報表" at bounding box center [33, 230] width 61 height 15
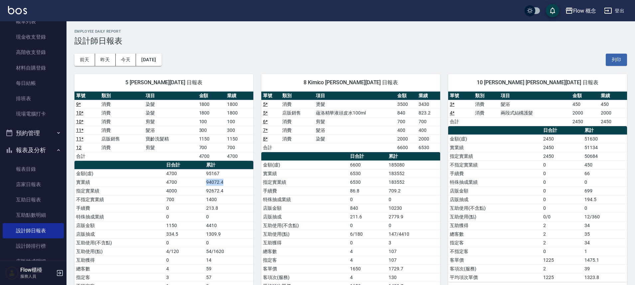
drag, startPoint x: 233, startPoint y: 185, endPoint x: 203, endPoint y: 185, distance: 30.3
click at [203, 185] on tr "實業績 4700 94072.4" at bounding box center [163, 182] width 179 height 9
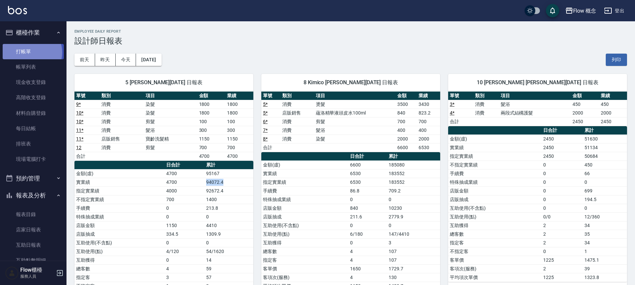
click at [30, 52] on link "打帳單" at bounding box center [33, 51] width 61 height 15
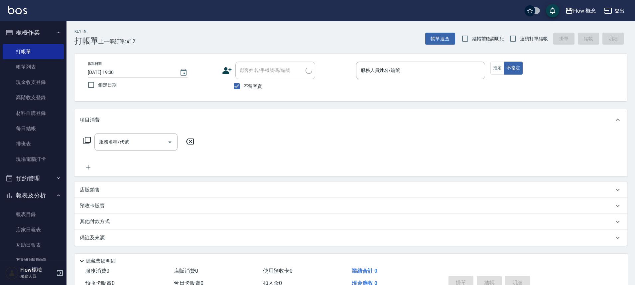
click at [375, 79] on p at bounding box center [420, 82] width 129 height 7
click at [382, 62] on div "服務人員姓名/編號" at bounding box center [420, 71] width 129 height 18
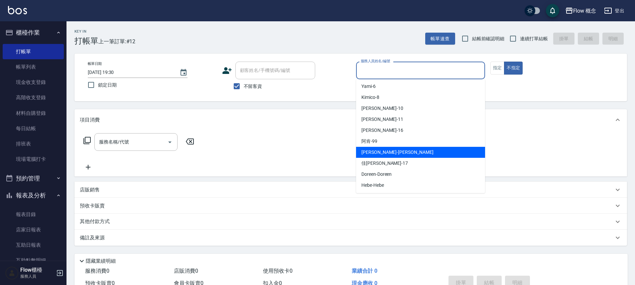
scroll to position [23, 0]
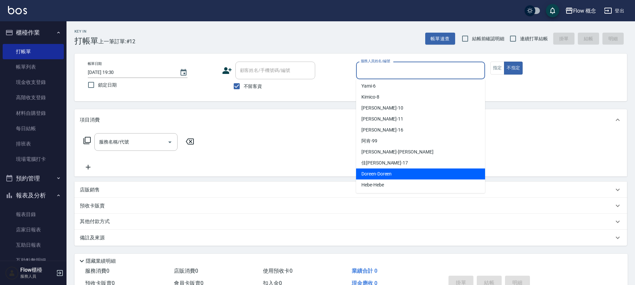
click at [381, 174] on span "Doreen -Doreen" at bounding box center [376, 173] width 30 height 7
type input "Doreen-Doreen"
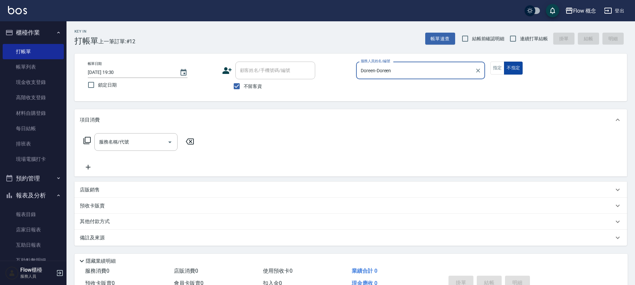
click at [504, 64] on button "不指定" at bounding box center [513, 68] width 19 height 13
click at [502, 66] on button "指定" at bounding box center [497, 68] width 14 height 13
click at [127, 142] on div "服務名稱/代號 服務名稱/代號" at bounding box center [135, 142] width 83 height 18
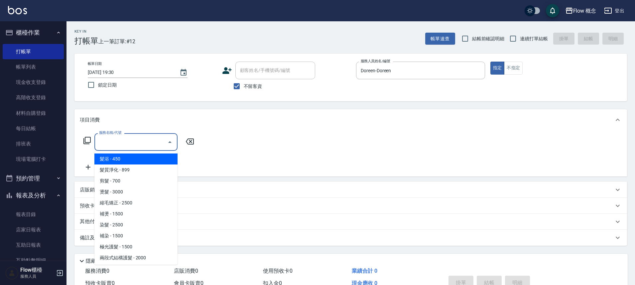
click at [127, 142] on div "服務名稱/代號 服務名稱/代號" at bounding box center [135, 142] width 83 height 18
drag, startPoint x: 135, startPoint y: 160, endPoint x: 134, endPoint y: 157, distance: 3.3
click at [135, 160] on span "髮浴 - 450" at bounding box center [135, 158] width 83 height 11
type input "髮浴 (101)"
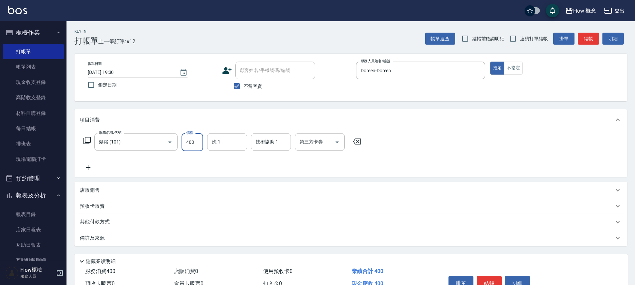
type input "400"
click at [87, 170] on icon at bounding box center [88, 167] width 17 height 8
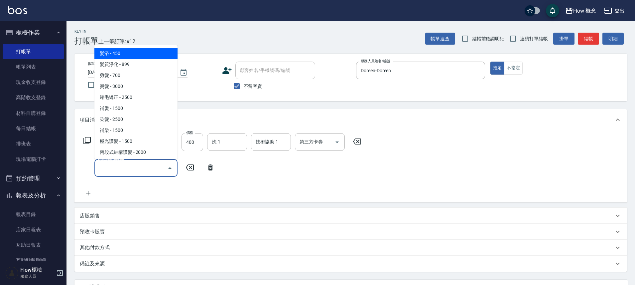
click at [115, 170] on input "服務名稱/代號" at bounding box center [130, 168] width 67 height 12
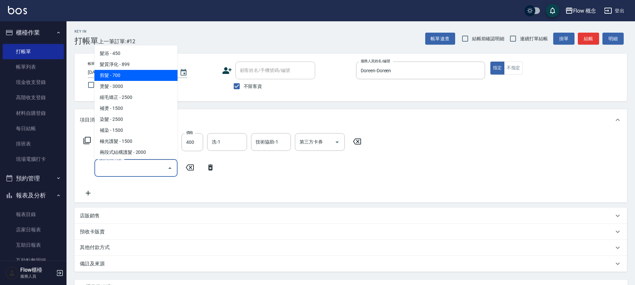
click at [104, 76] on span "剪髮 - 700" at bounding box center [135, 75] width 83 height 11
type input "剪髮(201)"
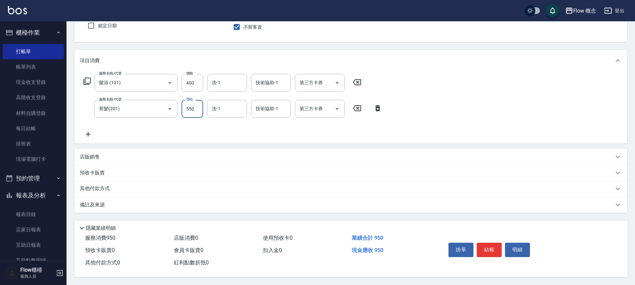
scroll to position [62, 0]
type input "550"
click at [491, 251] on button "結帳" at bounding box center [489, 249] width 25 height 14
click at [491, 251] on div "掛單 結帳 明細" at bounding box center [489, 250] width 87 height 21
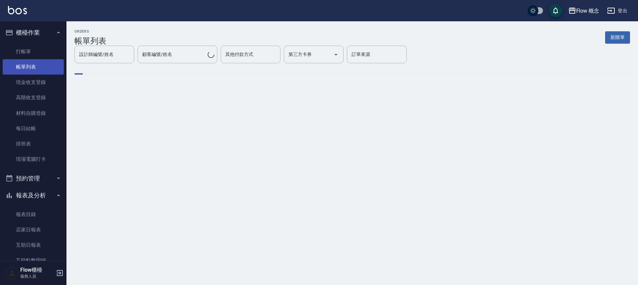
click at [30, 67] on link "帳單列表" at bounding box center [33, 66] width 61 height 15
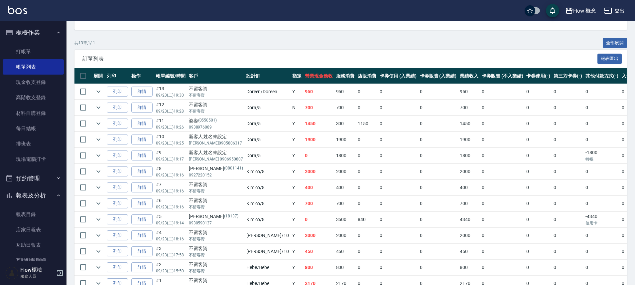
scroll to position [86, 0]
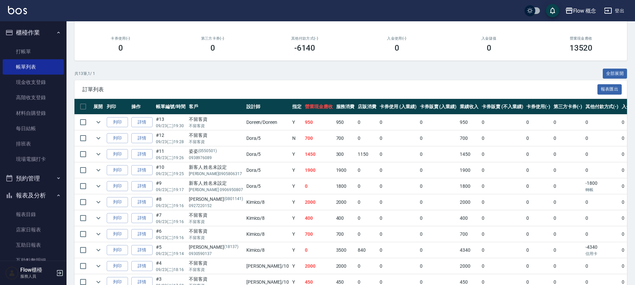
click at [26, 41] on ul "打帳單 帳單列表 現金收支登錄 高階收支登錄 材料自購登錄 每日結帳 排班表 現場電腦打卡" at bounding box center [33, 105] width 61 height 128
click at [23, 50] on link "打帳單" at bounding box center [33, 51] width 61 height 15
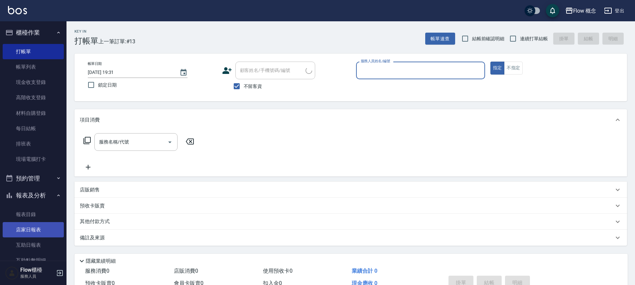
click at [37, 226] on link "店家日報表" at bounding box center [33, 229] width 61 height 15
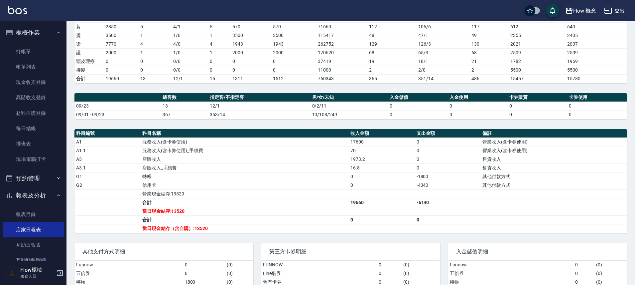
scroll to position [164, 0]
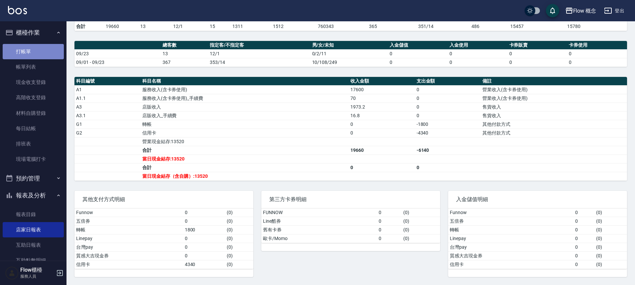
click at [40, 47] on link "打帳單" at bounding box center [33, 51] width 61 height 15
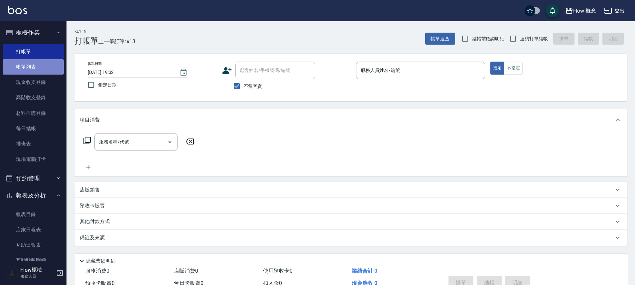
click at [46, 70] on link "帳單列表" at bounding box center [33, 66] width 61 height 15
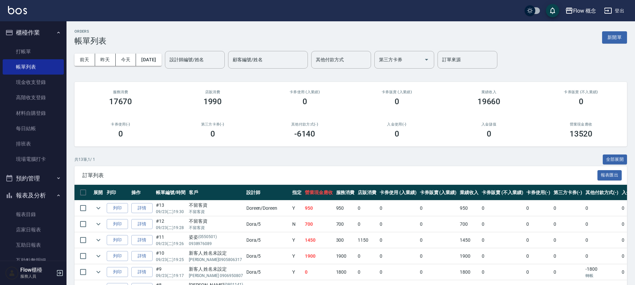
click at [303, 226] on td "700" at bounding box center [318, 224] width 31 height 16
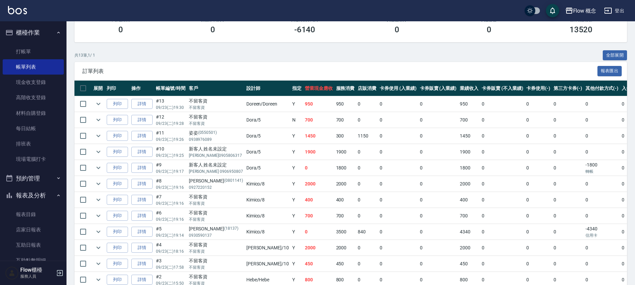
scroll to position [154, 0]
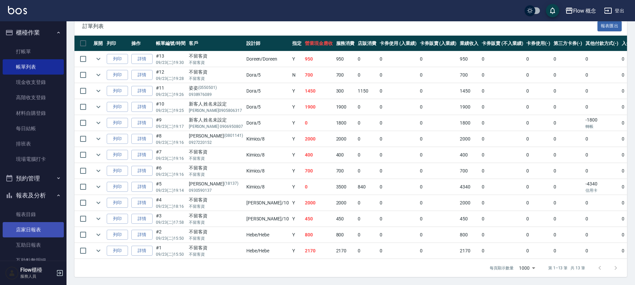
click at [38, 234] on link "店家日報表" at bounding box center [33, 229] width 61 height 15
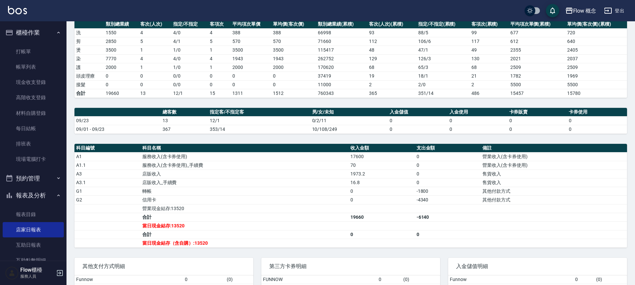
scroll to position [164, 0]
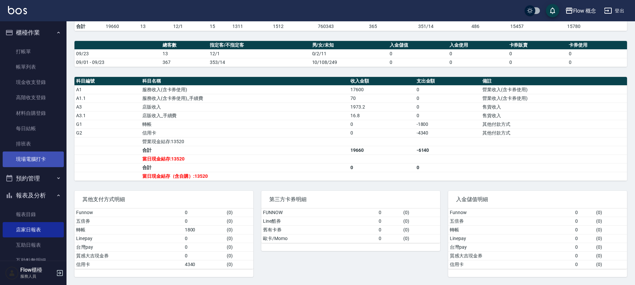
click at [42, 157] on link "現場電腦打卡" at bounding box center [33, 158] width 61 height 15
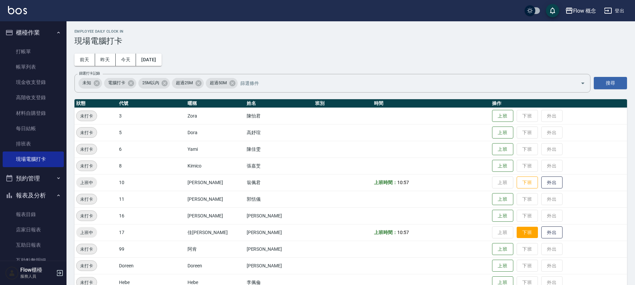
click at [517, 233] on button "下班" at bounding box center [527, 232] width 21 height 12
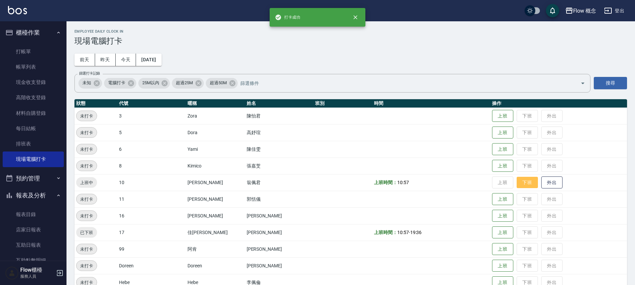
click at [517, 182] on button "下班" at bounding box center [527, 183] width 21 height 12
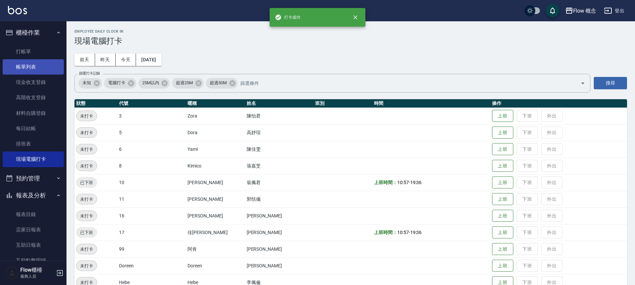
click at [43, 71] on link "帳單列表" at bounding box center [33, 66] width 61 height 15
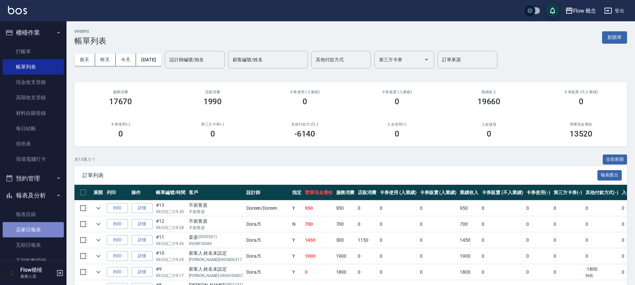
click at [47, 232] on link "店家日報表" at bounding box center [33, 229] width 61 height 15
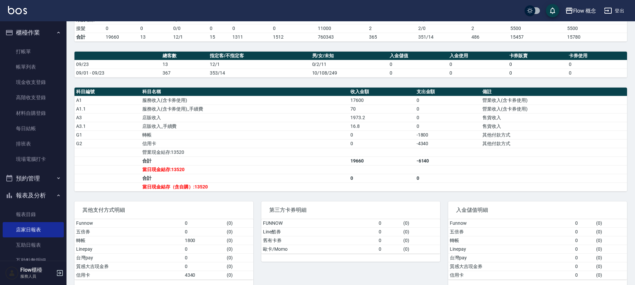
scroll to position [164, 0]
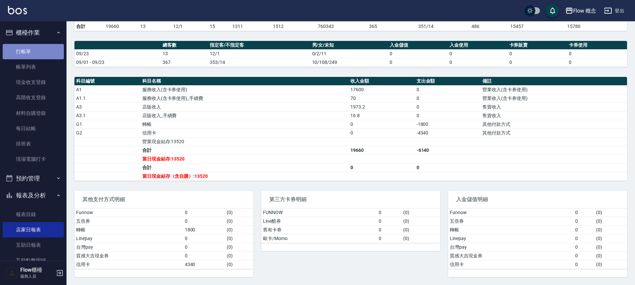
click at [35, 44] on link "打帳單" at bounding box center [33, 51] width 61 height 15
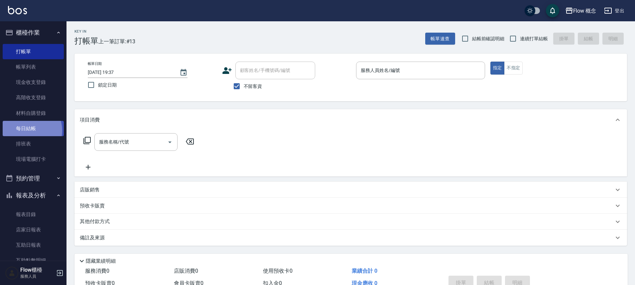
click at [26, 130] on link "每日結帳" at bounding box center [33, 128] width 61 height 15
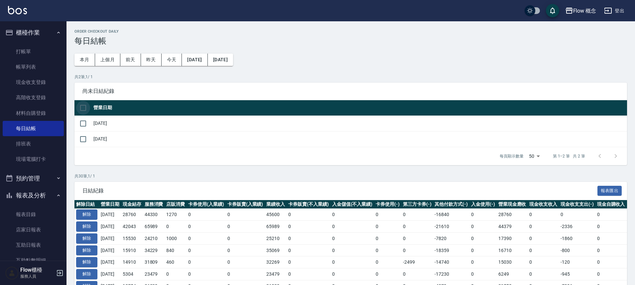
click at [83, 110] on input "checkbox" at bounding box center [83, 108] width 14 height 14
checkbox input "true"
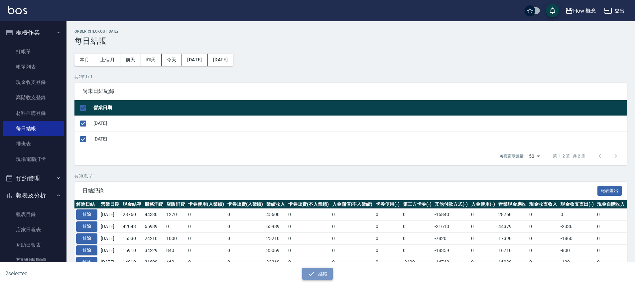
click at [319, 276] on button "結帳" at bounding box center [317, 273] width 31 height 12
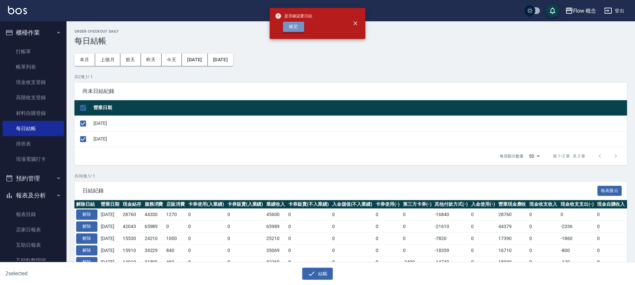
click at [304, 28] on button "確定" at bounding box center [293, 27] width 21 height 10
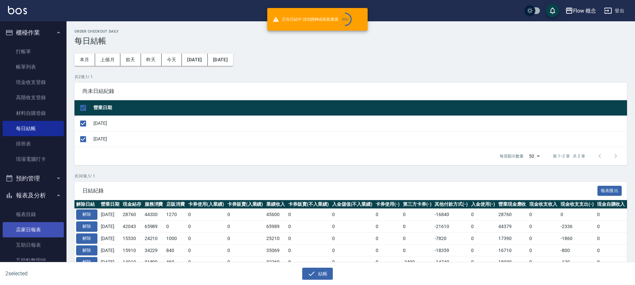
checkbox input "false"
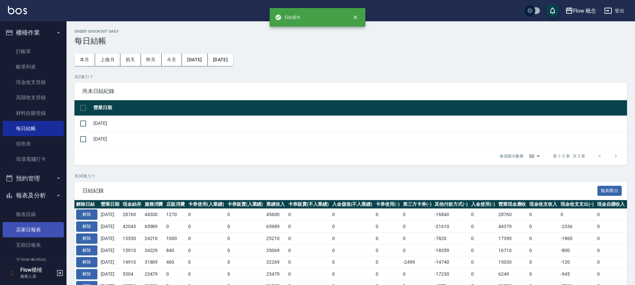
scroll to position [13, 0]
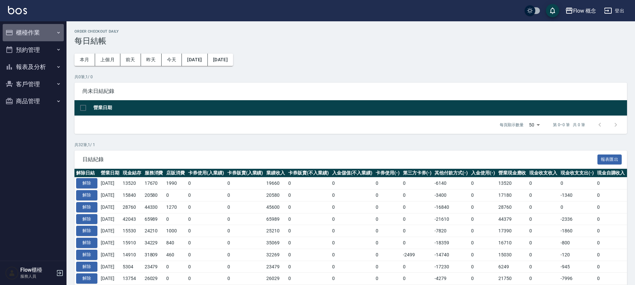
click at [46, 33] on button "櫃檯作業" at bounding box center [33, 32] width 61 height 17
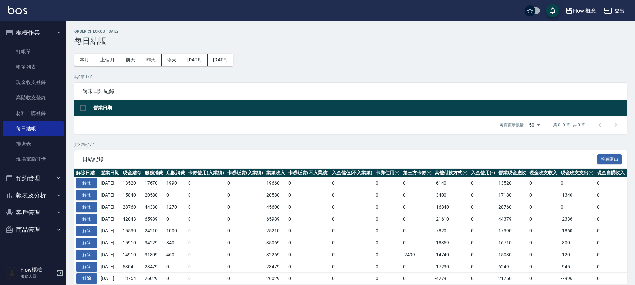
click at [40, 195] on button "報表及分析" at bounding box center [33, 195] width 61 height 17
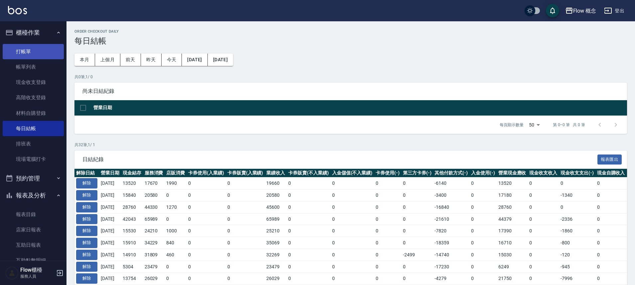
click at [33, 58] on link "打帳單" at bounding box center [33, 51] width 61 height 15
